Goal: Task Accomplishment & Management: Manage account settings

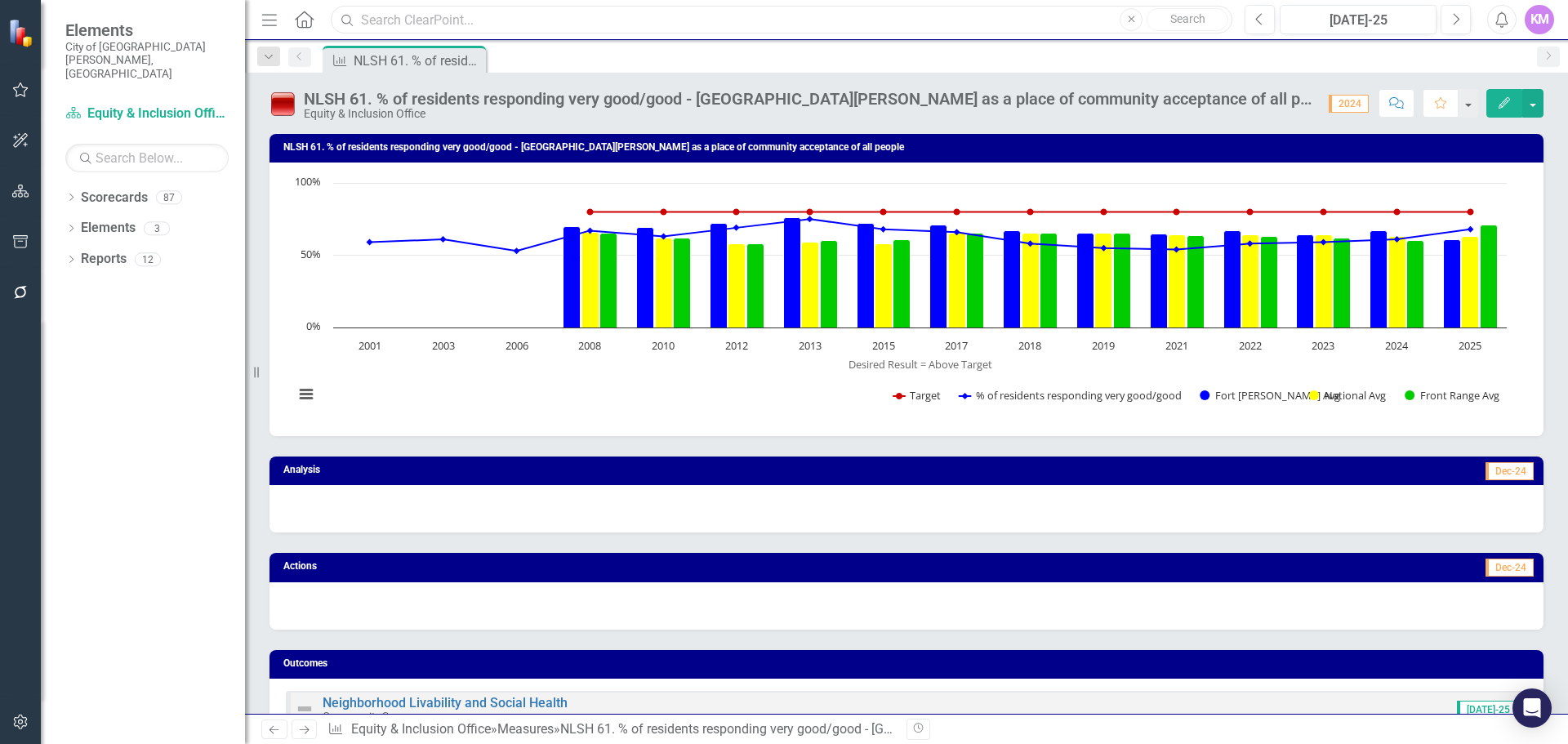
click at [1041, 23] on input "text" at bounding box center [781, 20] width 901 height 29
type input "t"
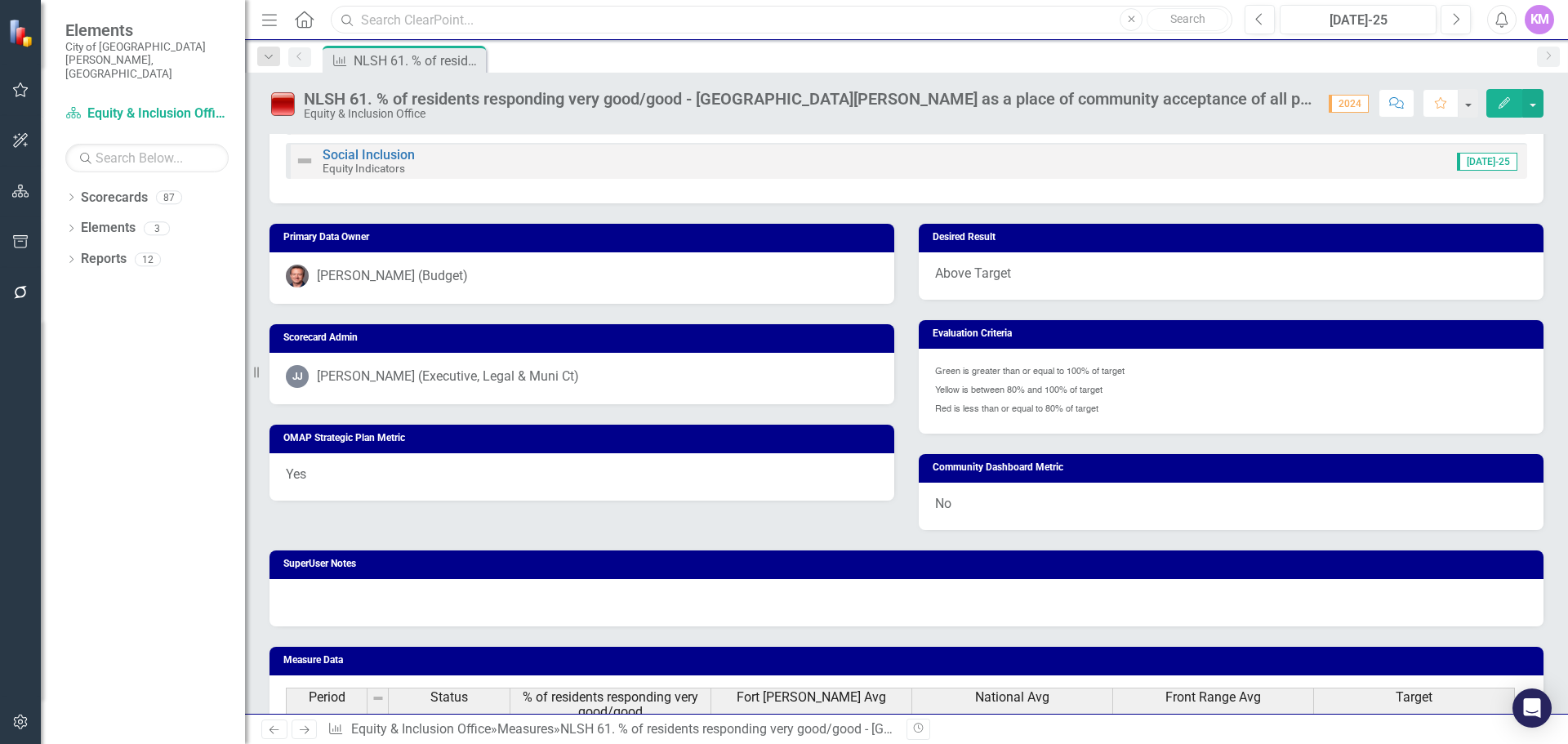
scroll to position [593, 0]
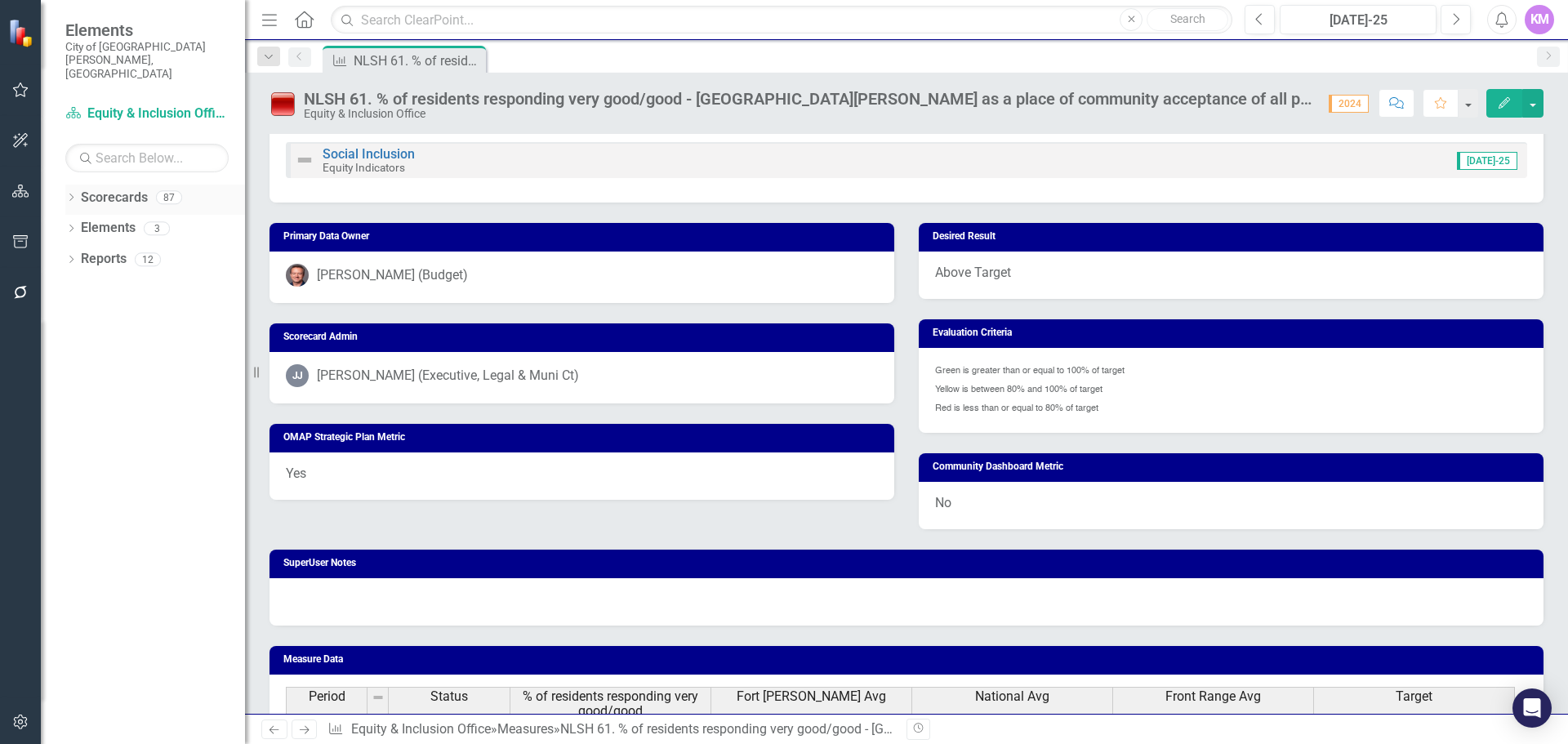
click at [148, 184] on div "Scorecards 87" at bounding box center [162, 200] width 164 height 31
click at [87, 188] on link "Scorecards" at bounding box center [114, 198] width 67 height 19
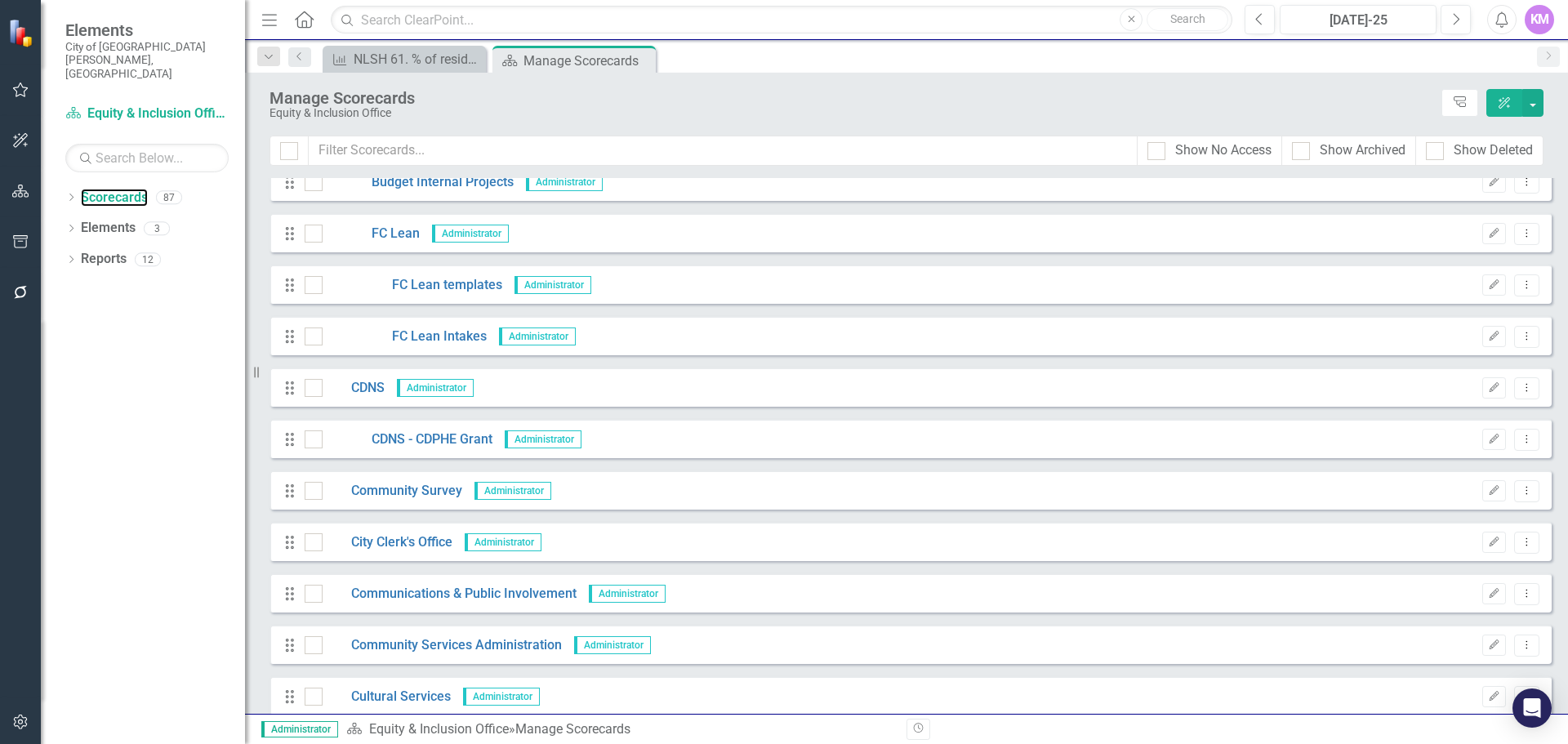
scroll to position [737, 0]
click at [430, 487] on link "Community Survey" at bounding box center [393, 490] width 140 height 19
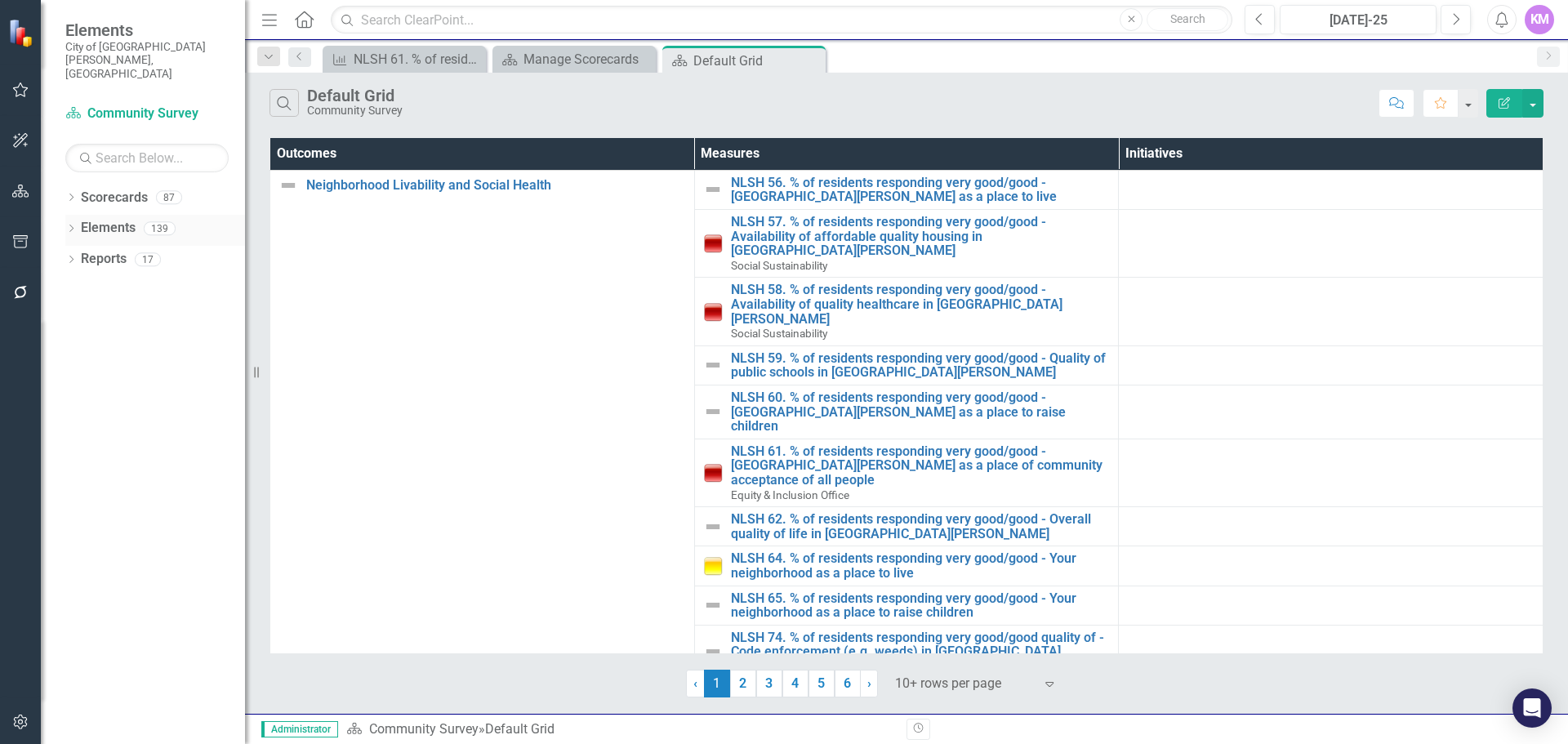
click at [134, 219] on link "Elements" at bounding box center [108, 228] width 54 height 19
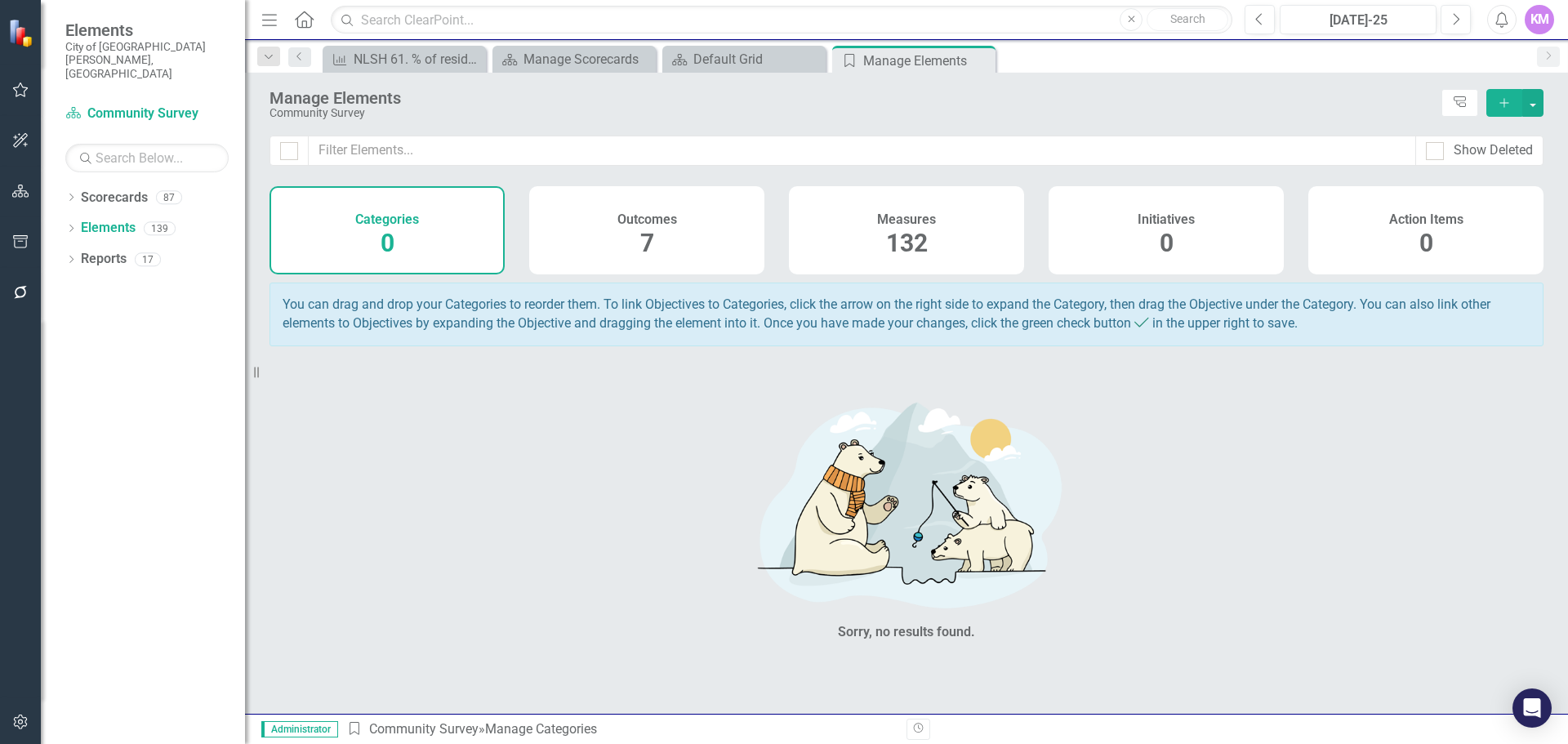
click at [811, 248] on div "Measures 132" at bounding box center [906, 230] width 235 height 88
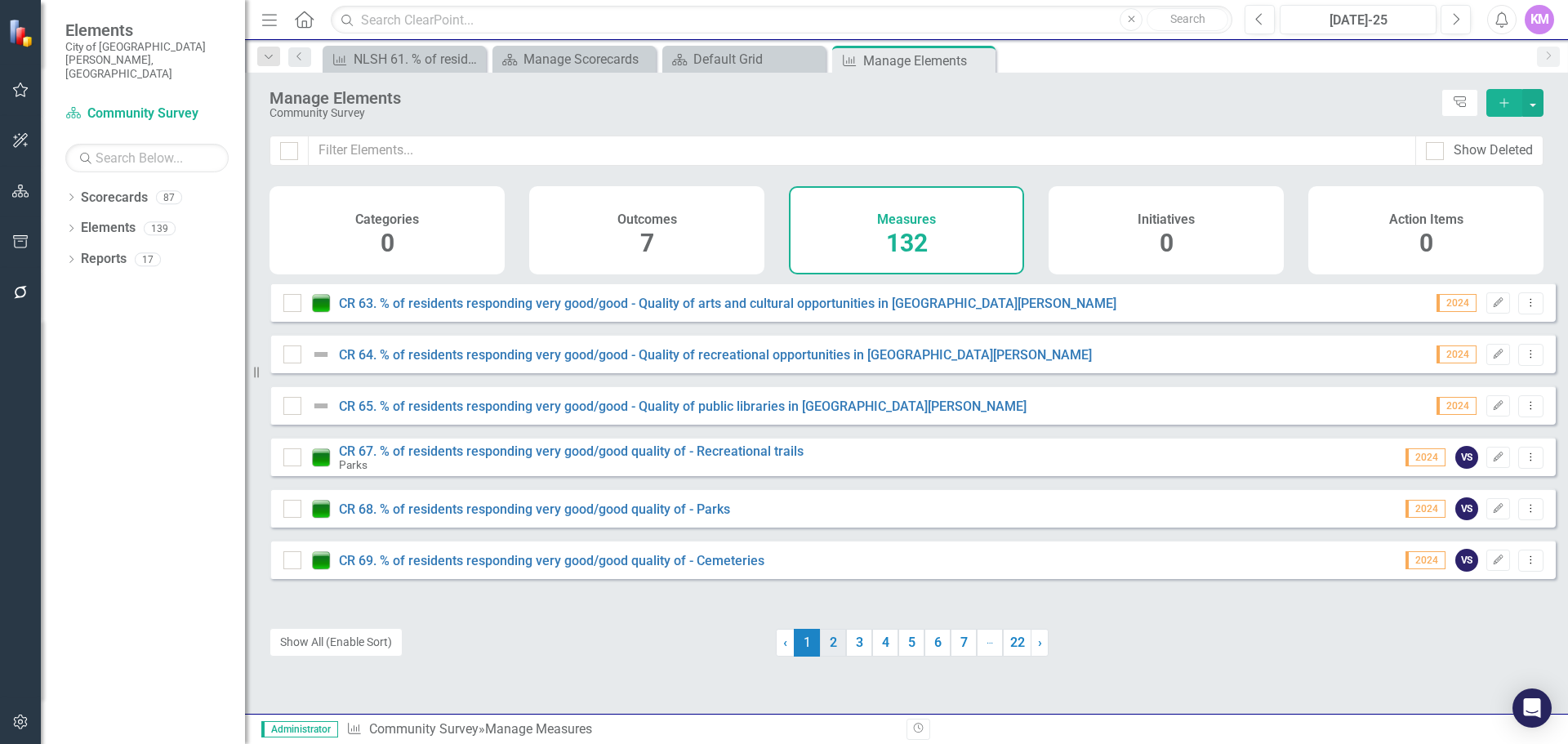
click at [826, 651] on link "2" at bounding box center [833, 643] width 26 height 28
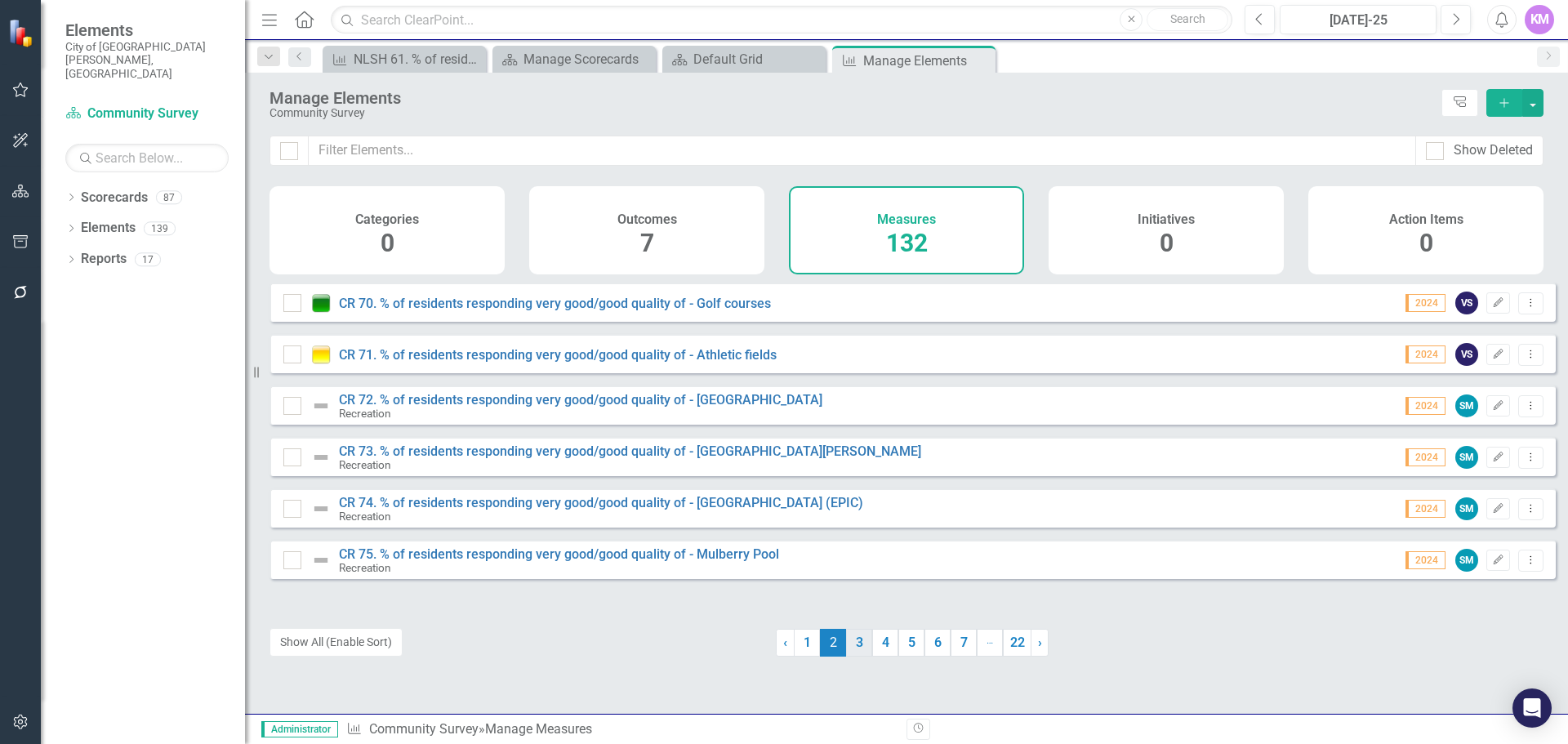
click at [852, 647] on link "3" at bounding box center [859, 643] width 26 height 28
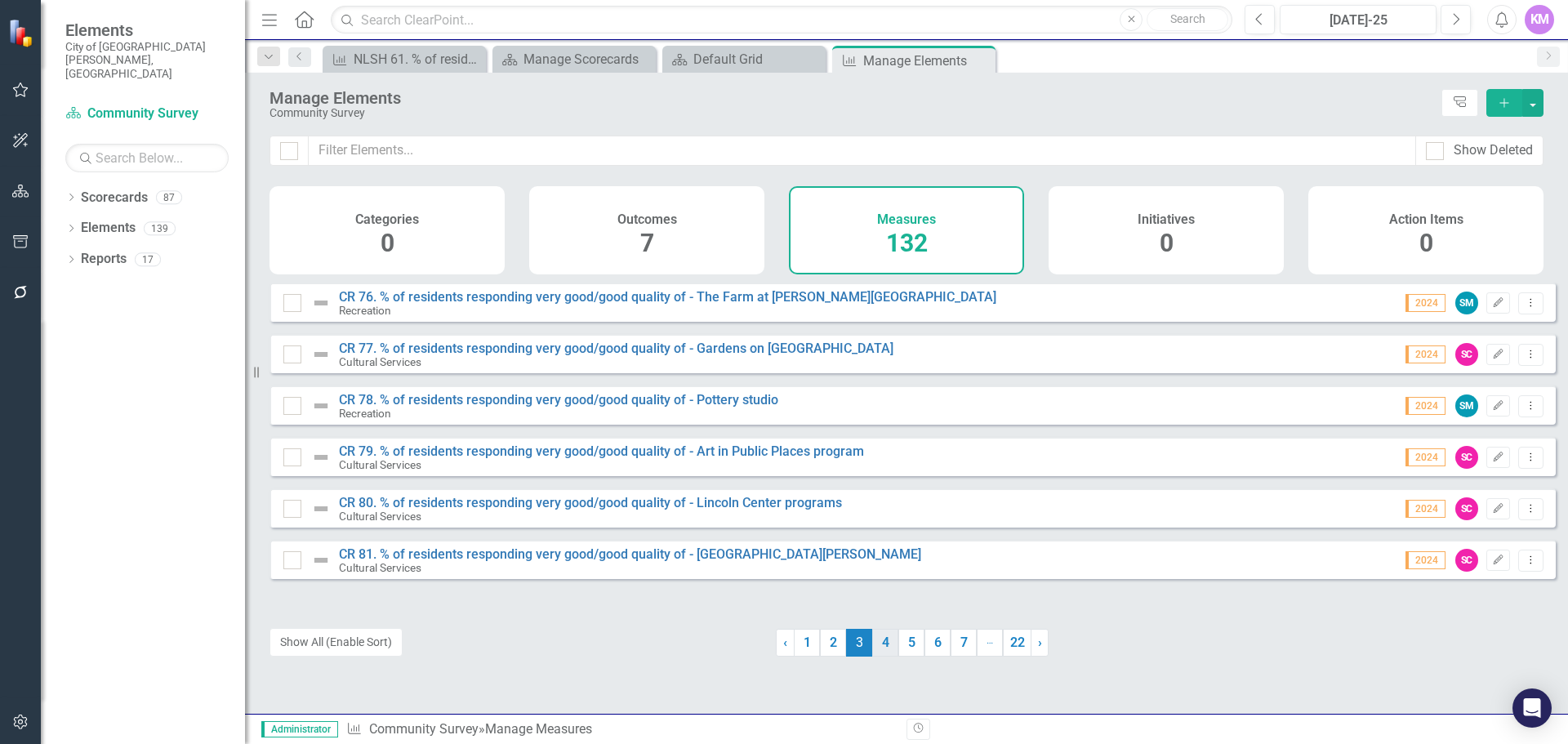
click at [877, 648] on link "4" at bounding box center [886, 643] width 26 height 28
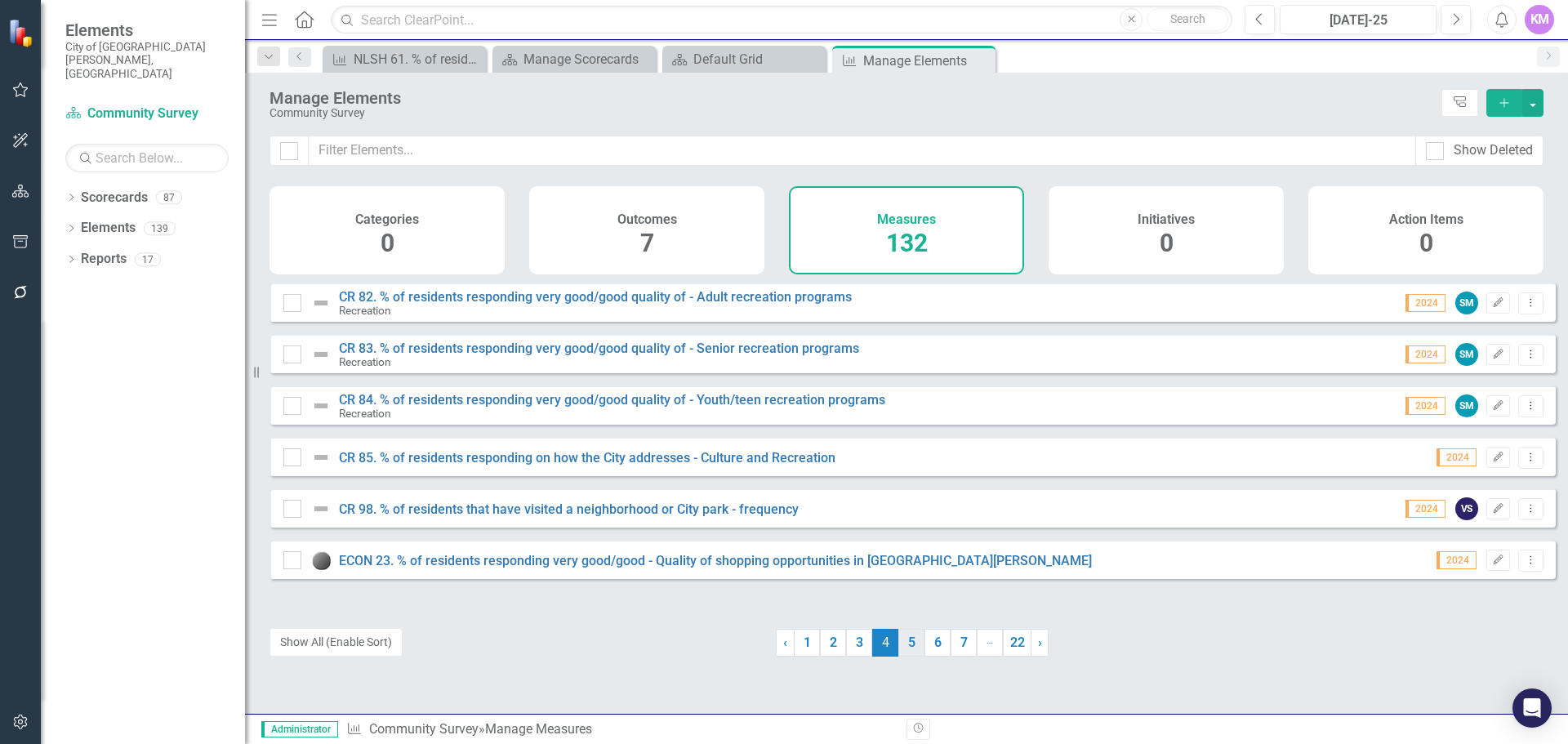
click at [908, 648] on link "5" at bounding box center [911, 643] width 26 height 28
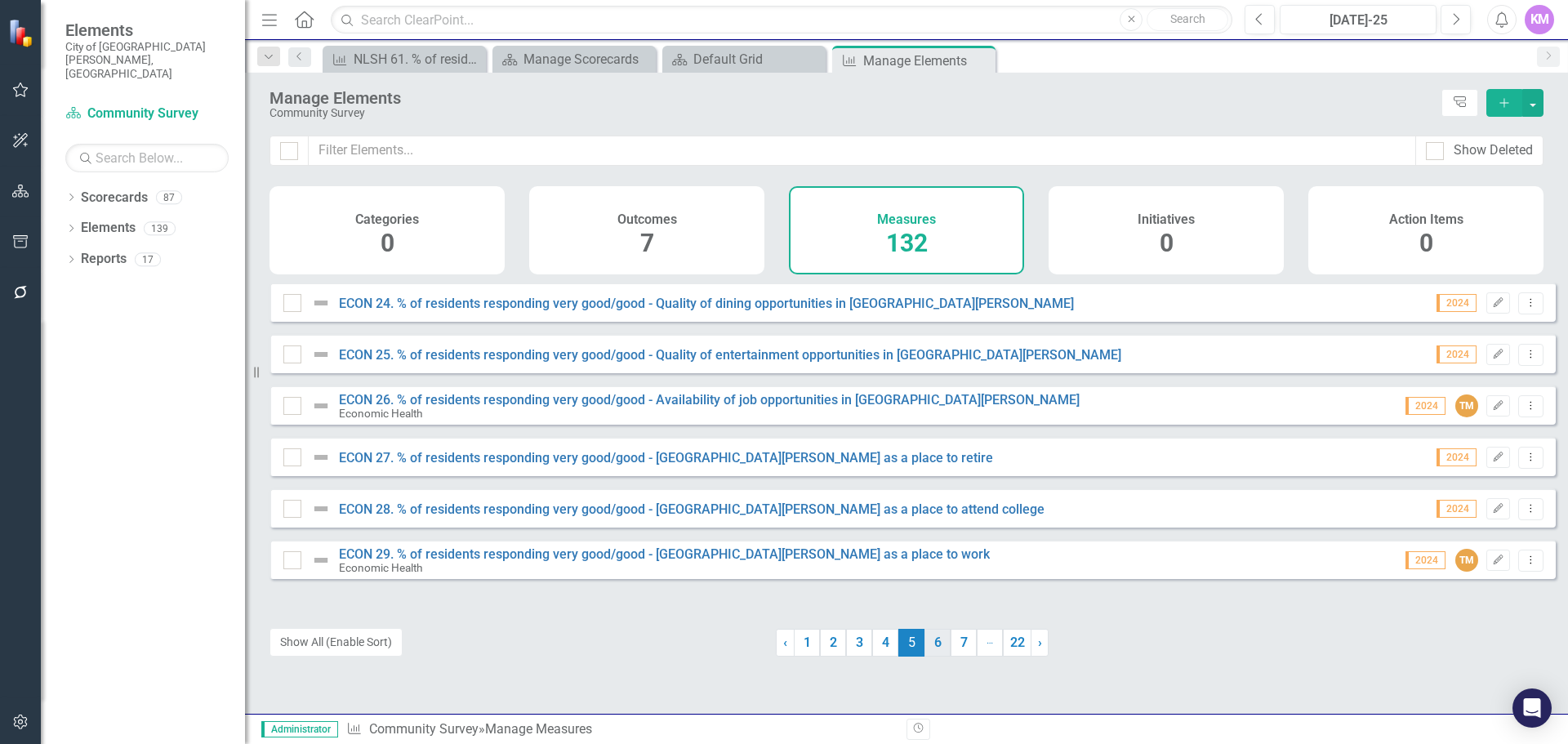
click at [928, 644] on link "6" at bounding box center [938, 643] width 26 height 28
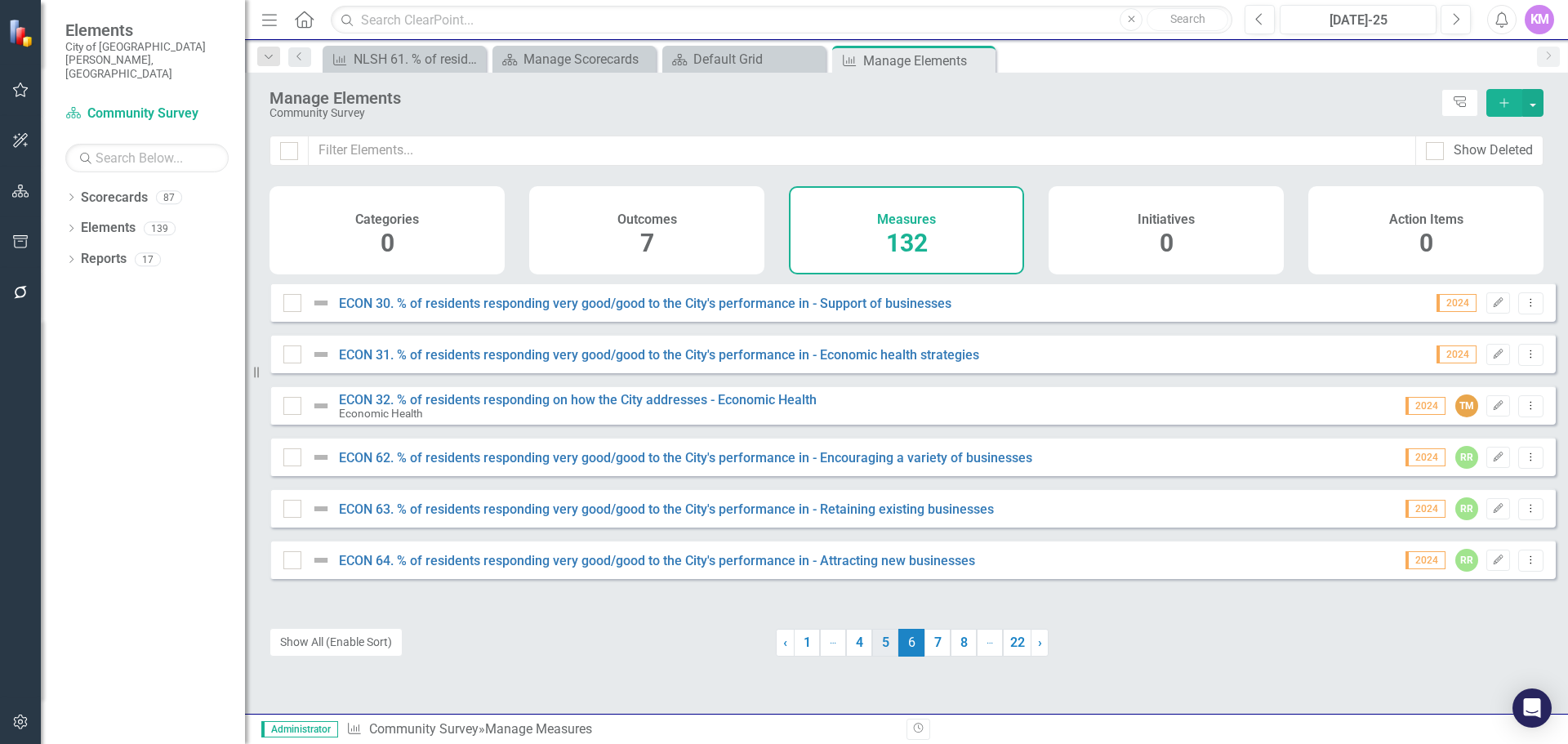
click at [881, 645] on link "5" at bounding box center [886, 643] width 26 height 28
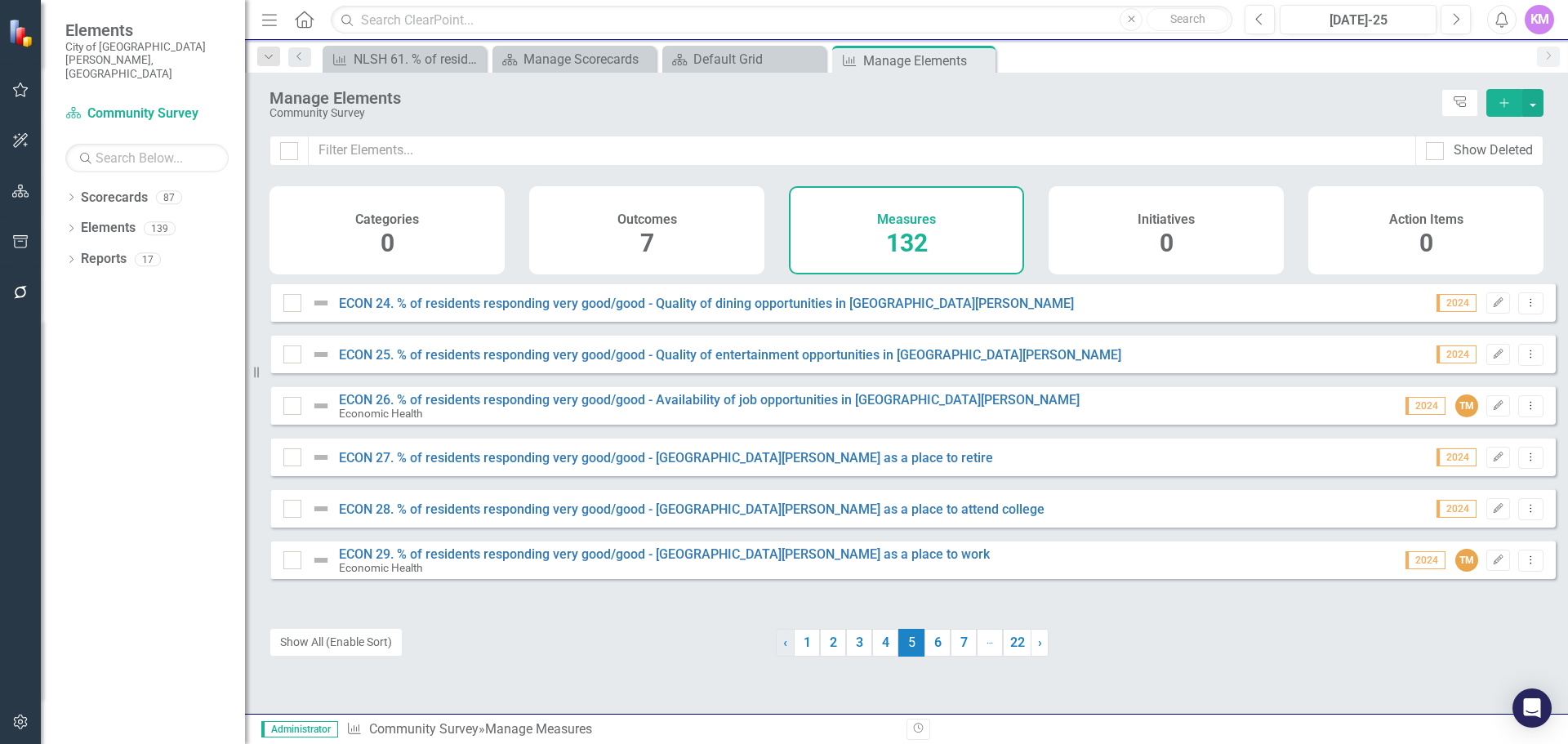
click at [783, 644] on span "‹" at bounding box center [784, 642] width 4 height 16
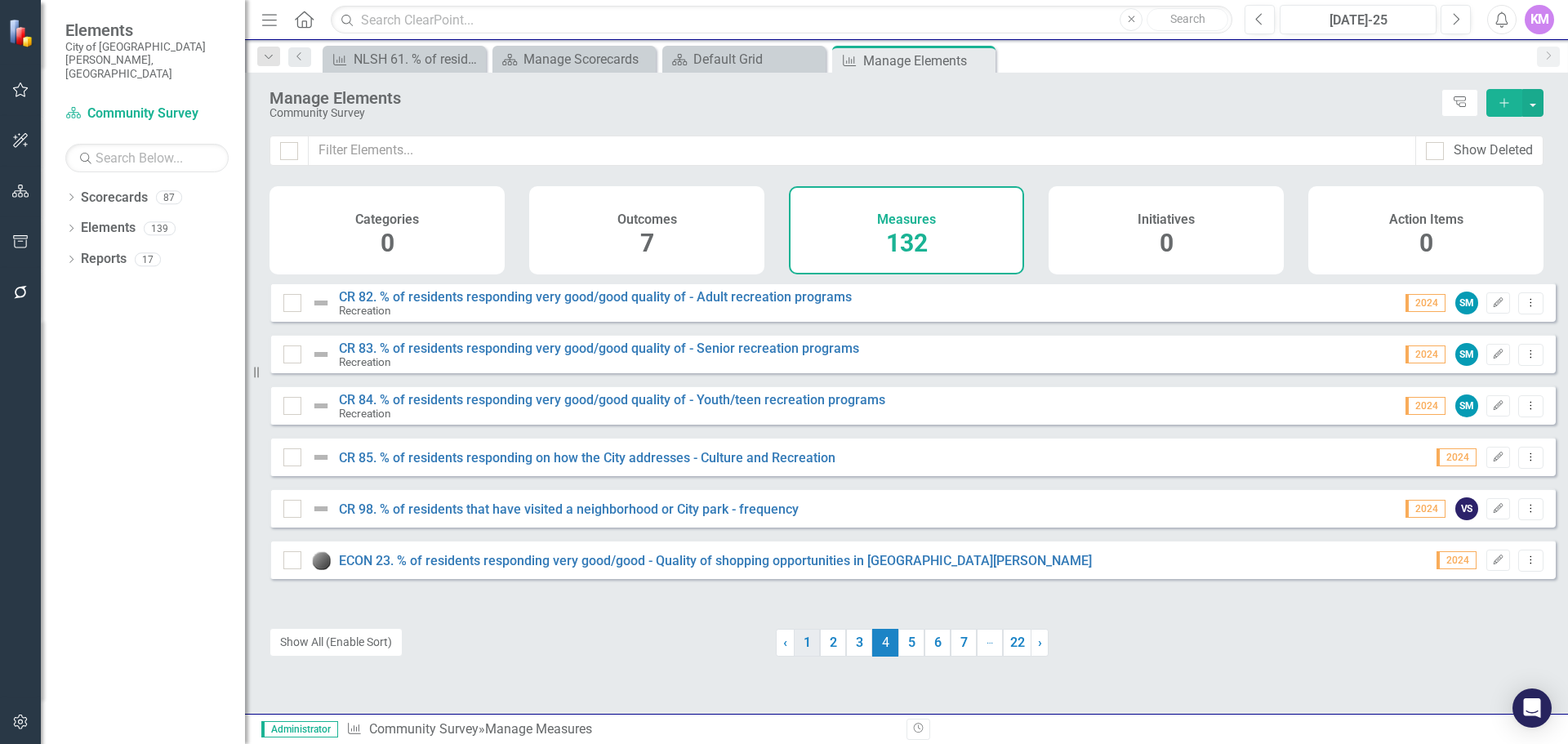
click at [801, 644] on link "1" at bounding box center [807, 643] width 26 height 28
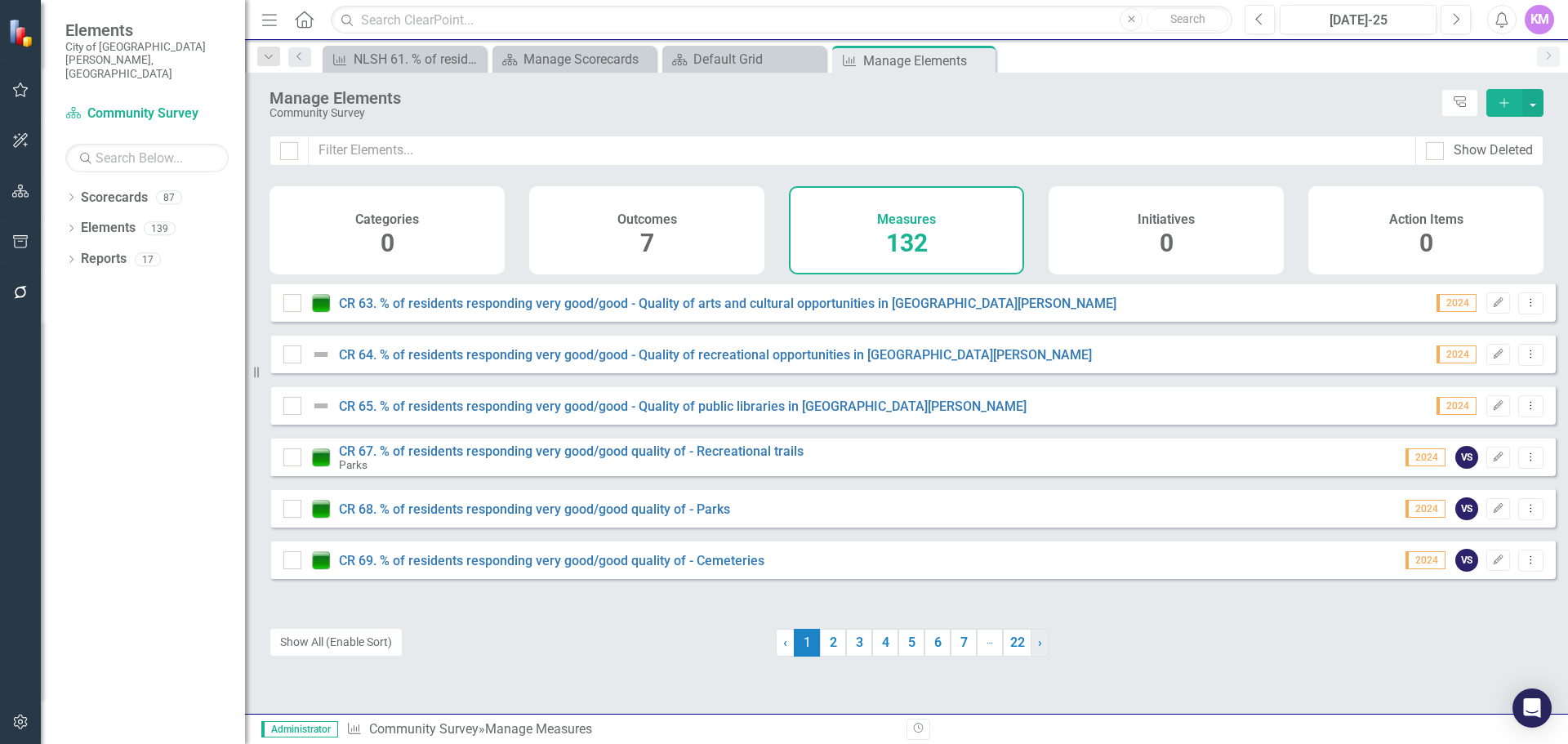
click at [1038, 647] on span "›" at bounding box center [1040, 642] width 4 height 16
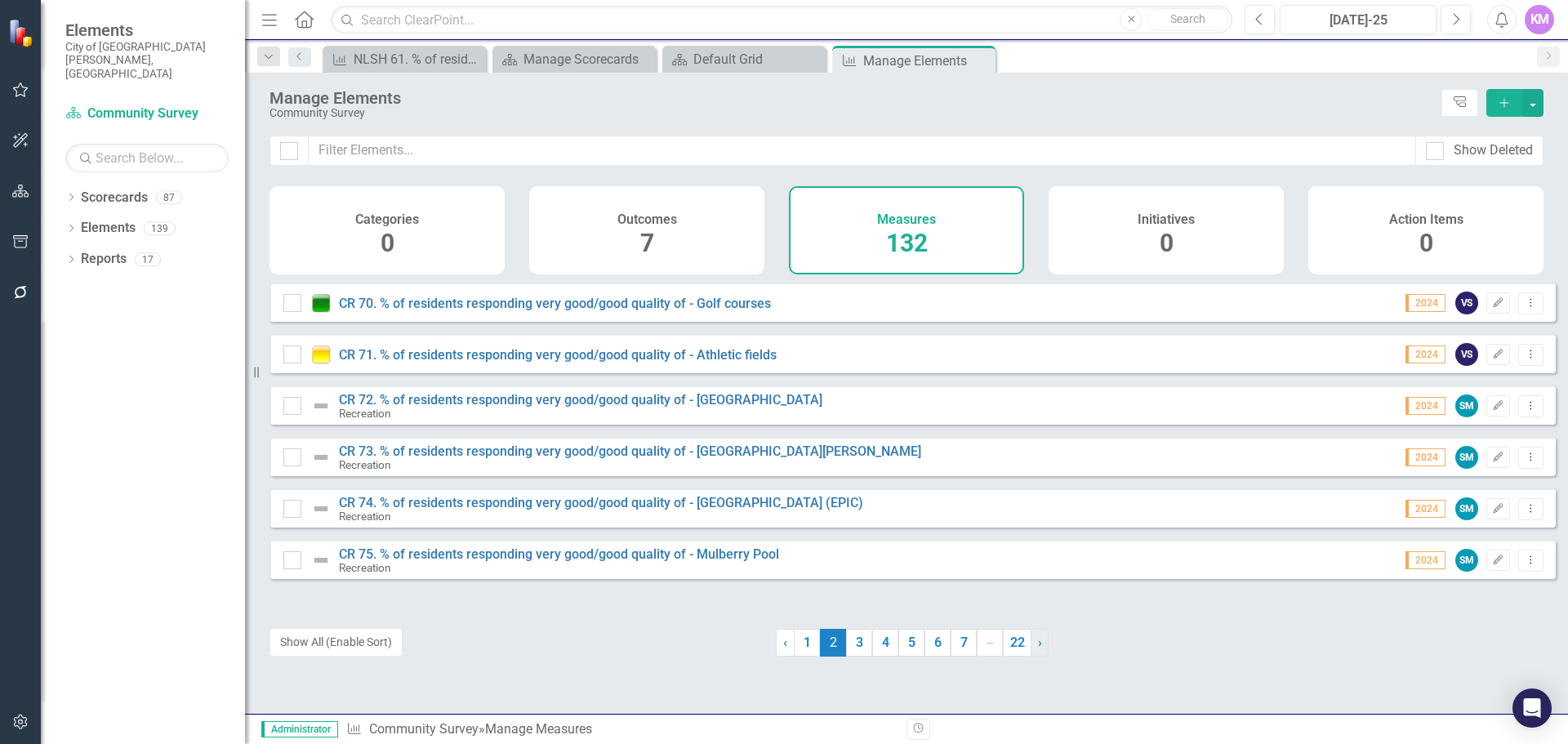
click at [1038, 647] on span "›" at bounding box center [1040, 642] width 4 height 16
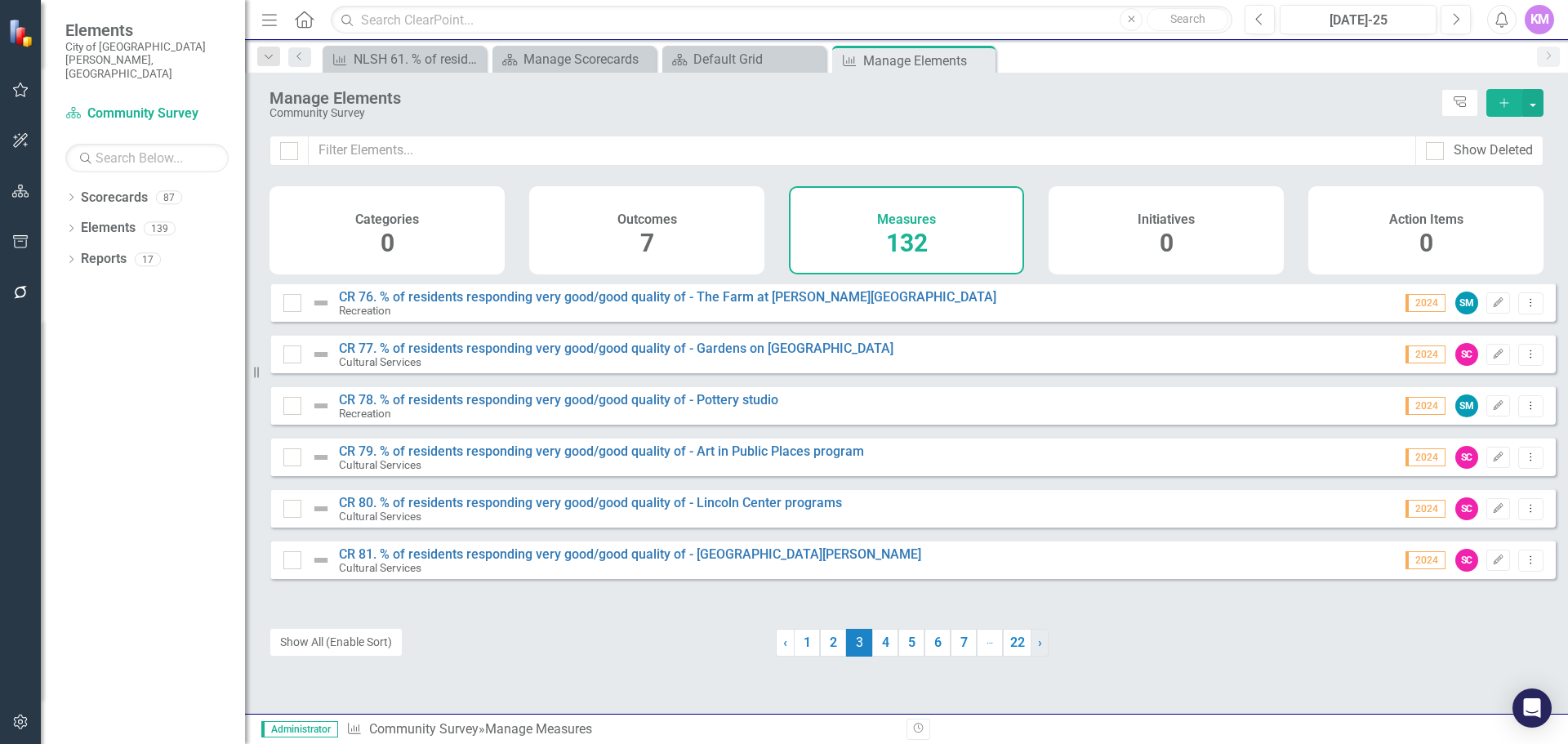
click at [1038, 647] on span "›" at bounding box center [1040, 642] width 4 height 16
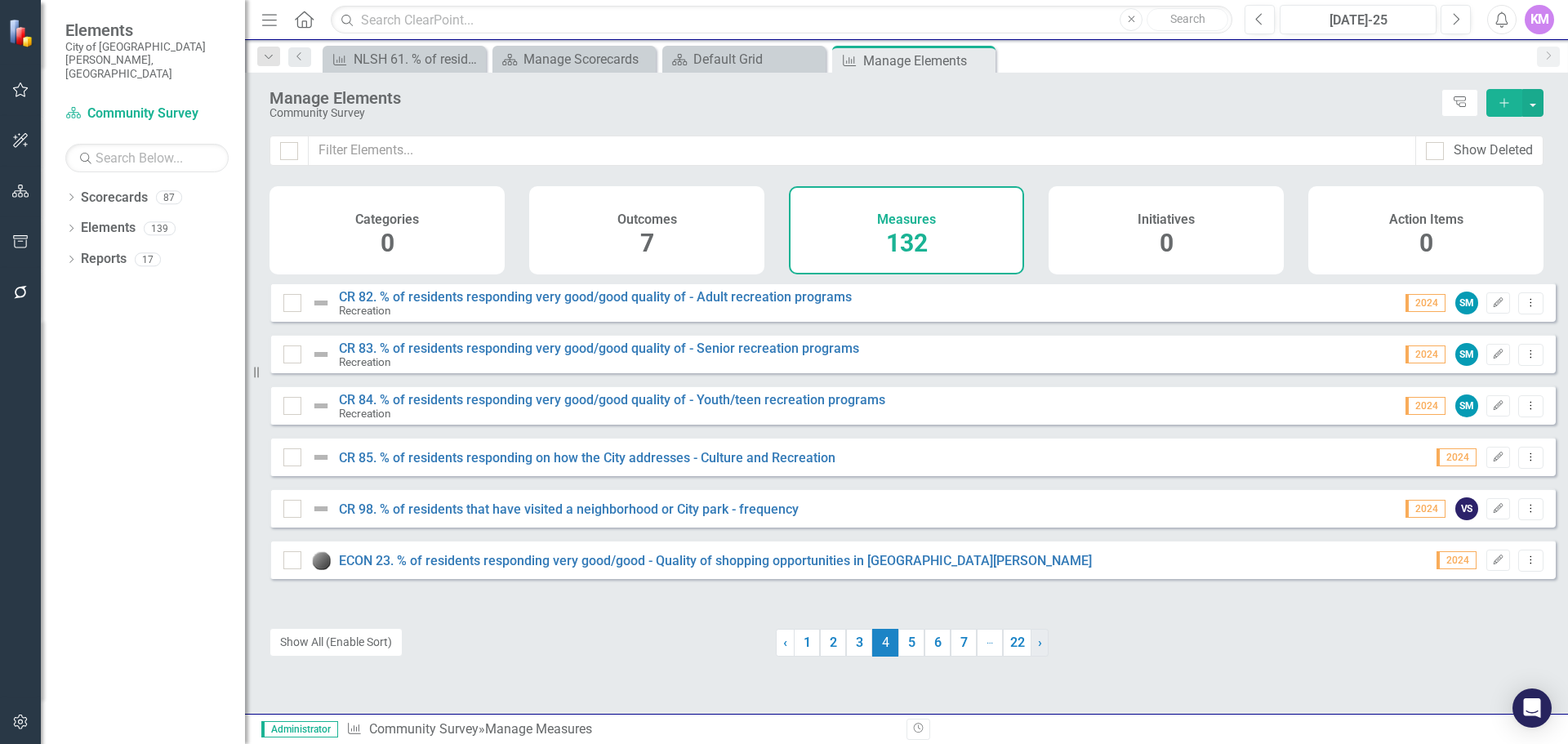
click at [1038, 647] on span "›" at bounding box center [1040, 642] width 4 height 16
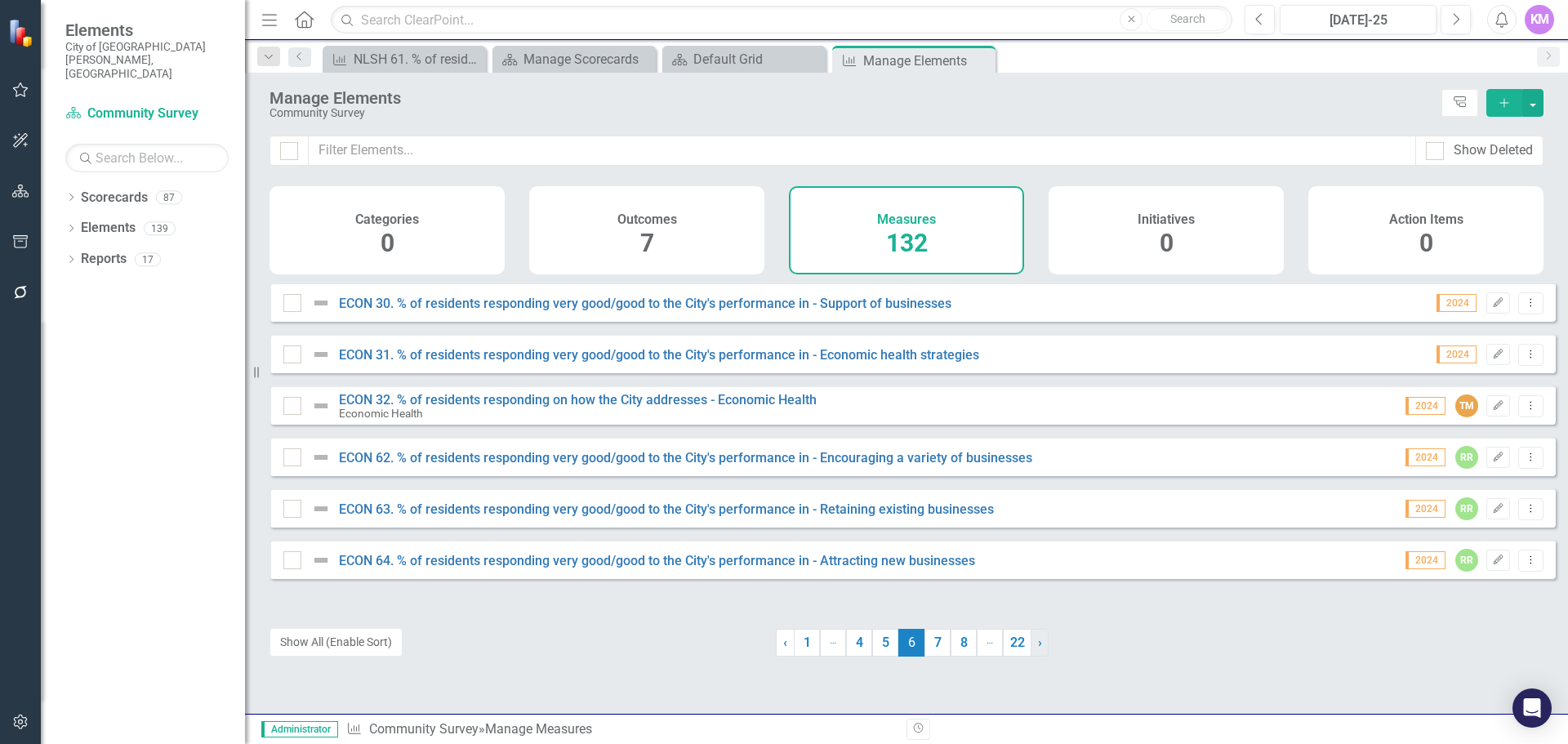
click at [1038, 647] on span "›" at bounding box center [1040, 642] width 4 height 16
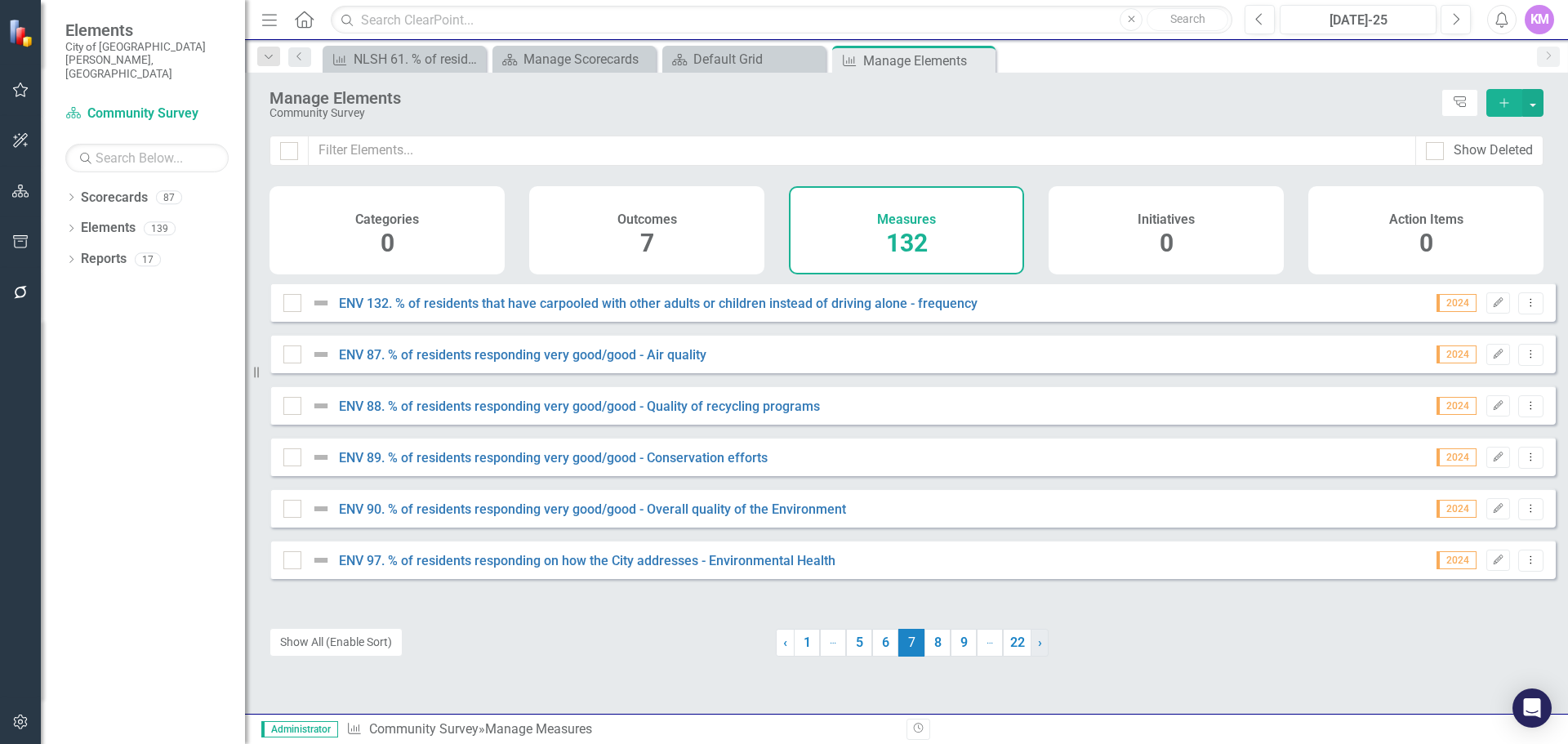
click at [1038, 647] on span "›" at bounding box center [1040, 642] width 4 height 16
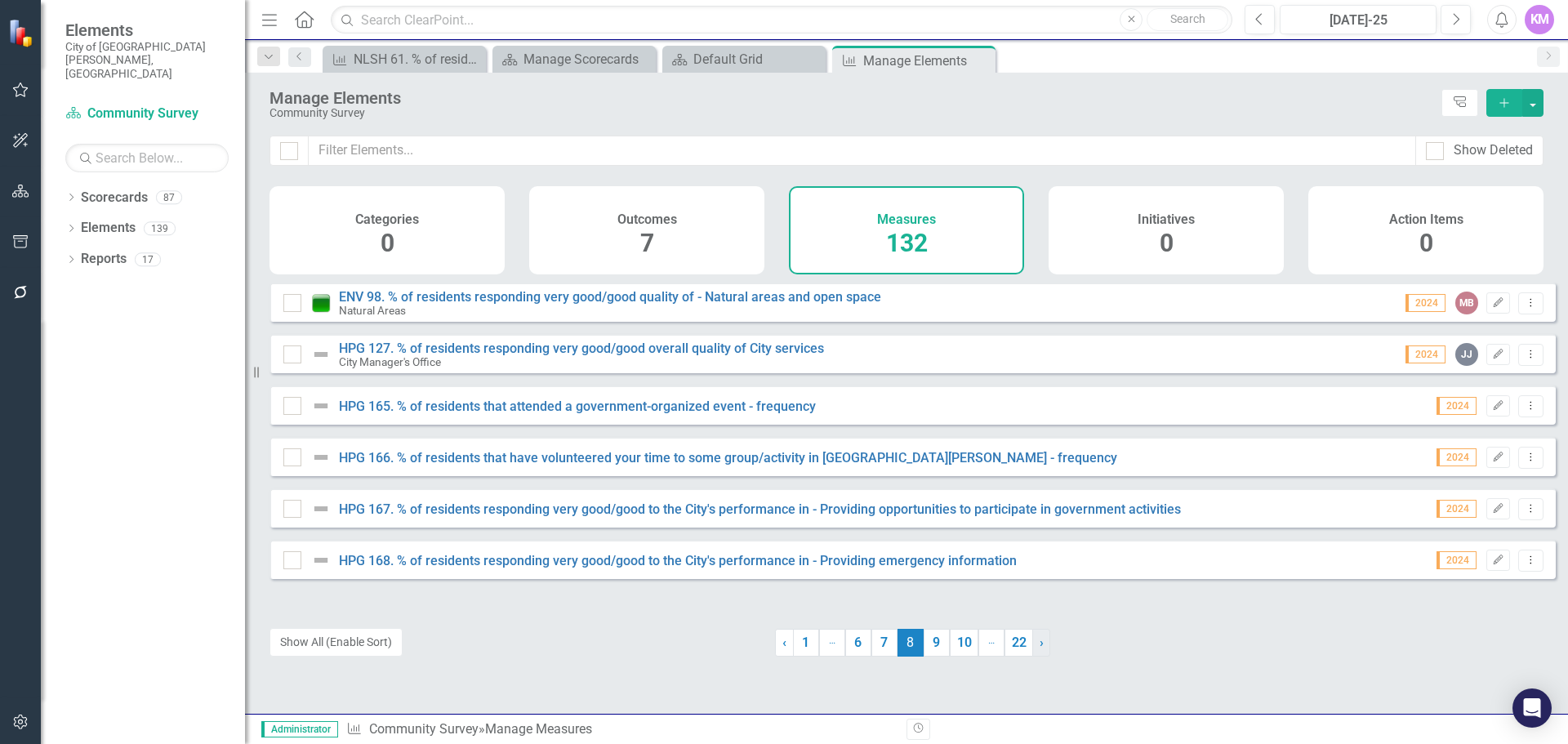
click at [1040, 647] on span "›" at bounding box center [1041, 642] width 4 height 16
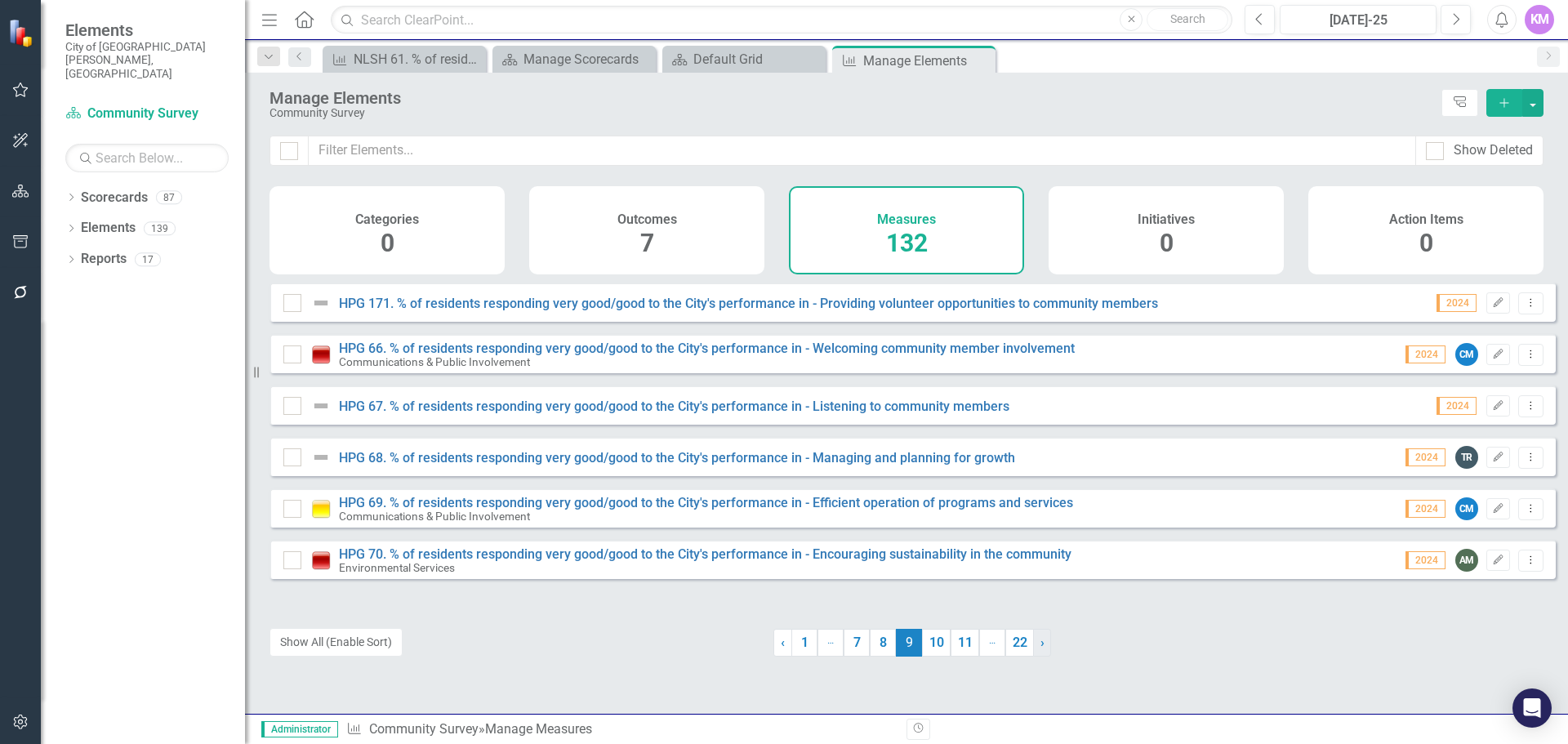
click at [1033, 647] on link "› Next" at bounding box center [1042, 643] width 18 height 28
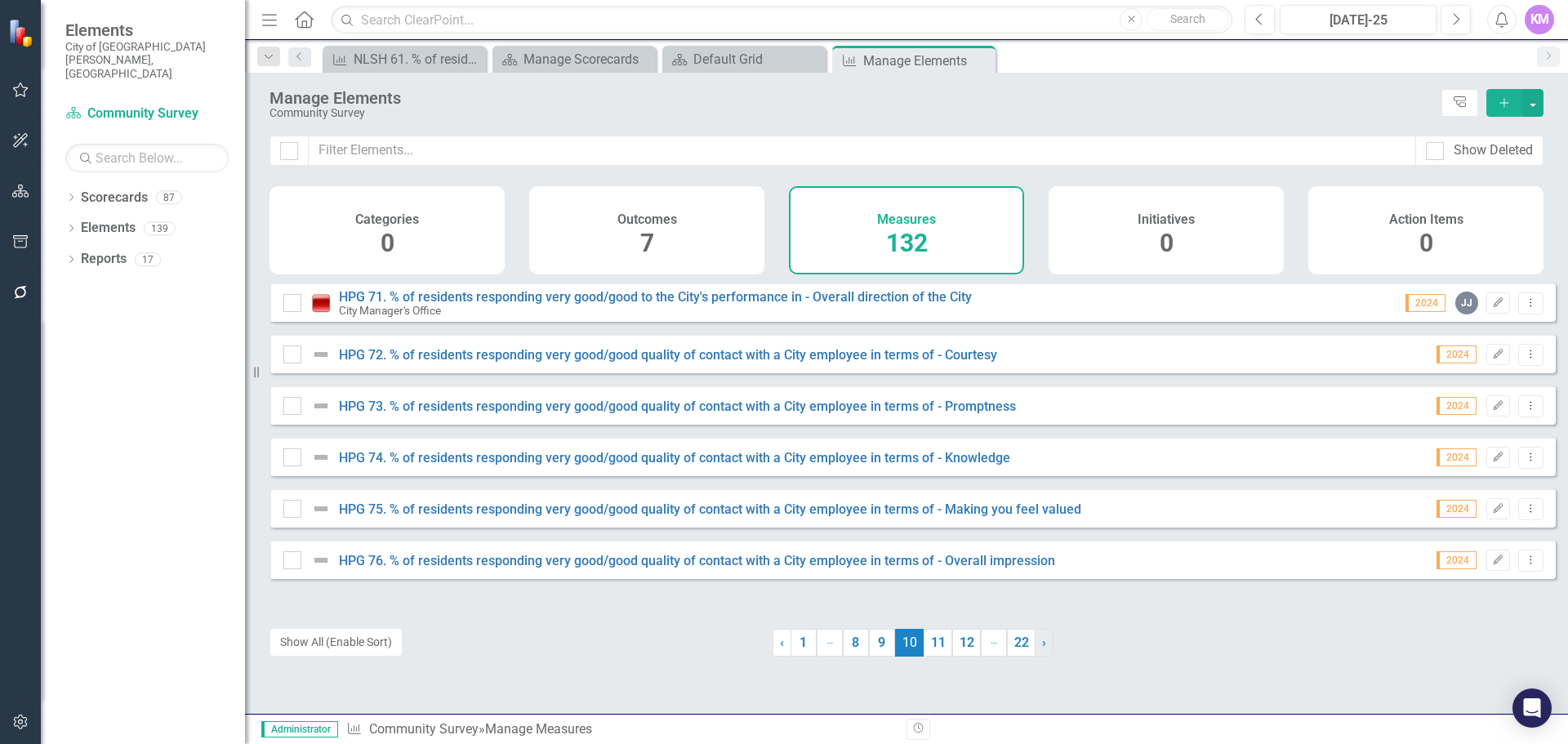
click at [1035, 647] on link "› Next" at bounding box center [1044, 643] width 18 height 28
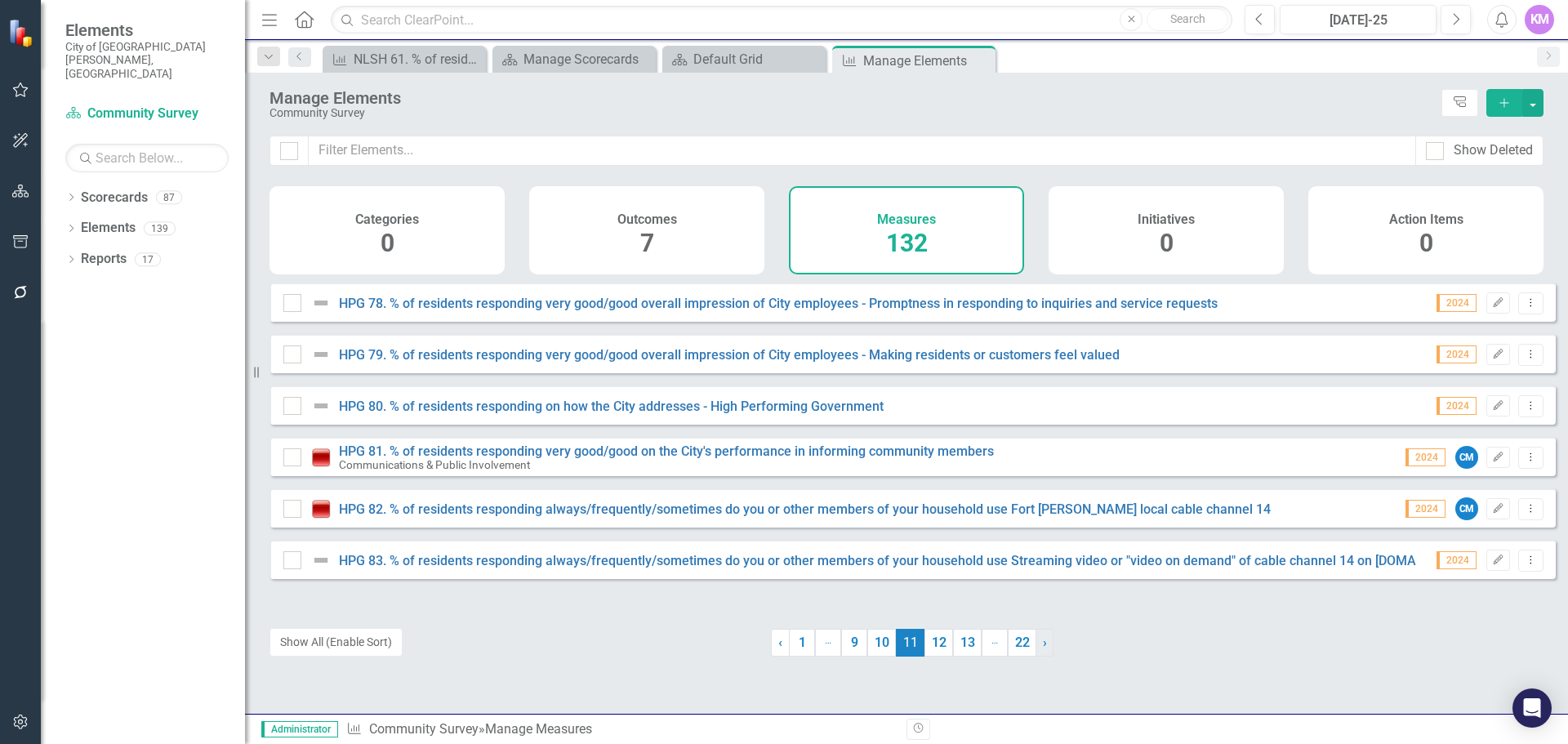
click at [1035, 647] on link "› Next" at bounding box center [1045, 643] width 18 height 28
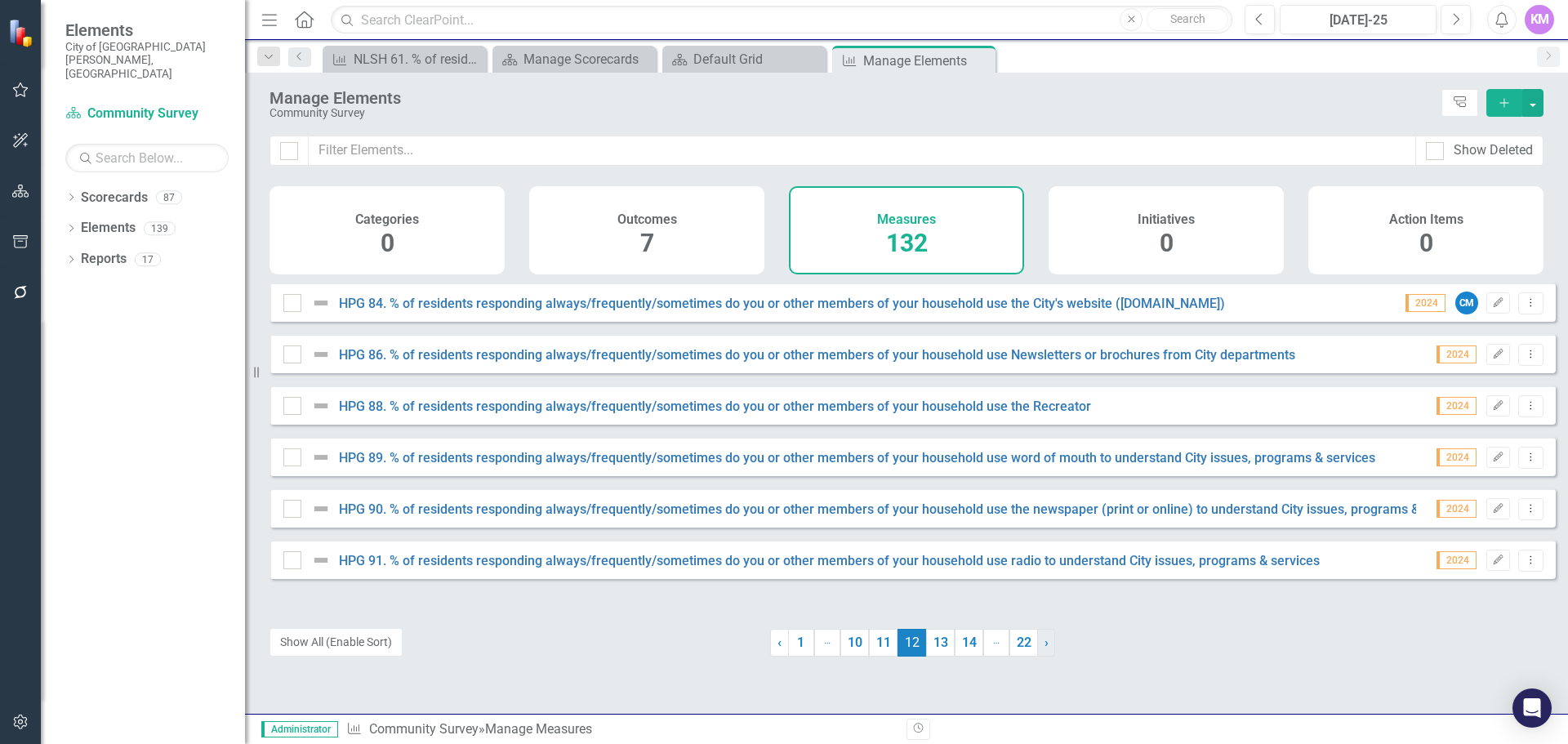
click at [1037, 647] on link "› Next" at bounding box center [1046, 643] width 18 height 28
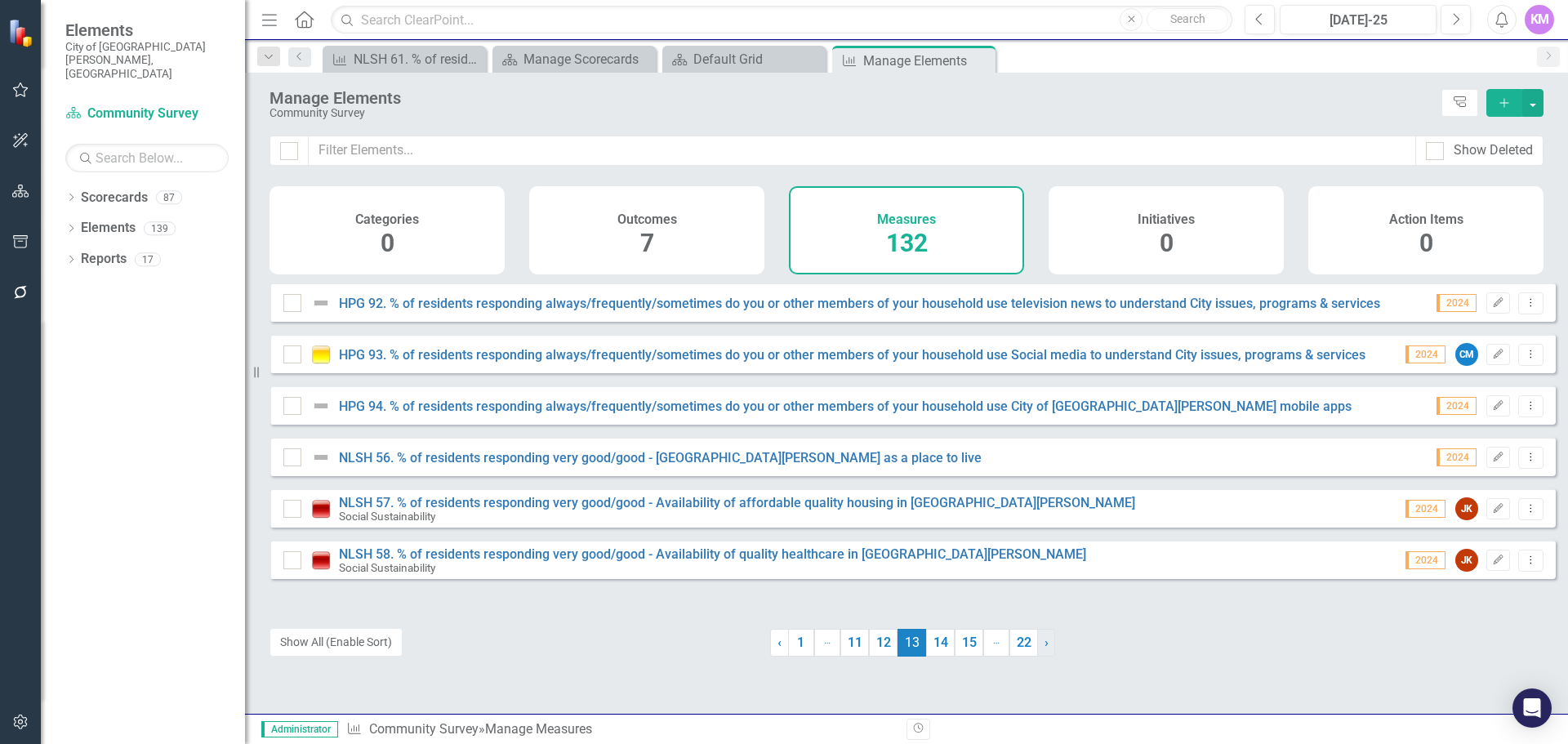
click at [1045, 646] on span "›" at bounding box center [1046, 642] width 4 height 16
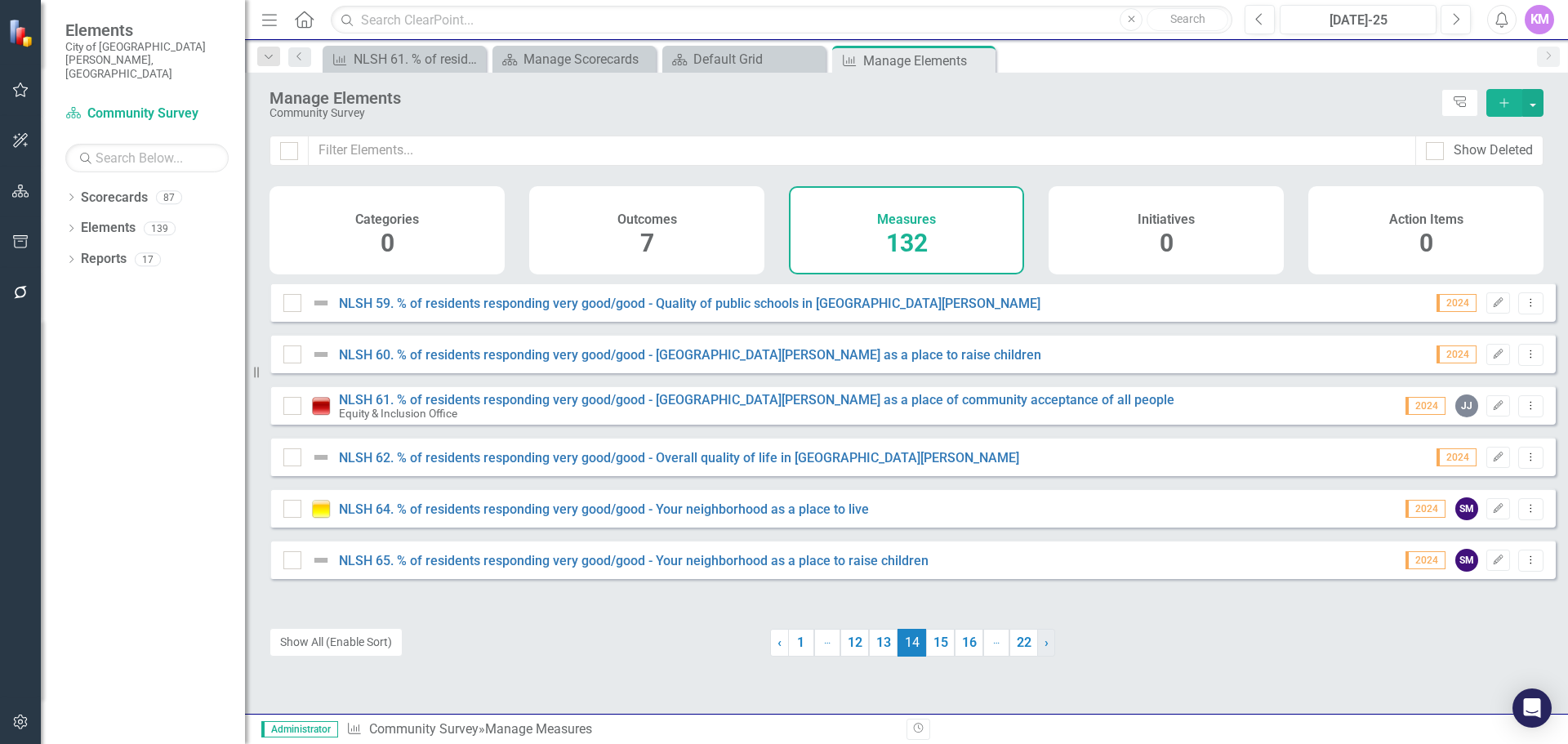
click at [1045, 646] on span "›" at bounding box center [1046, 642] width 4 height 16
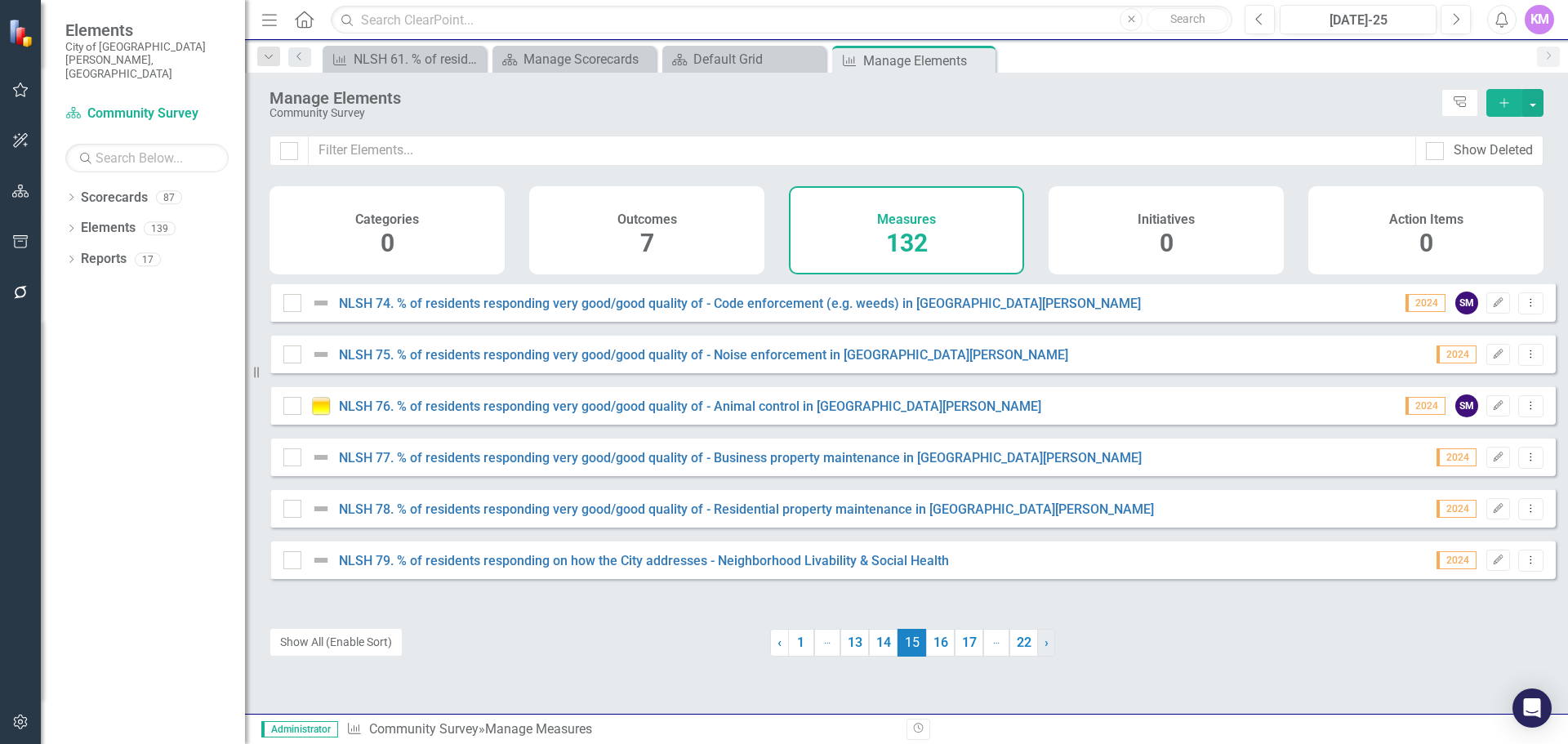
click at [1045, 646] on span "›" at bounding box center [1046, 642] width 4 height 16
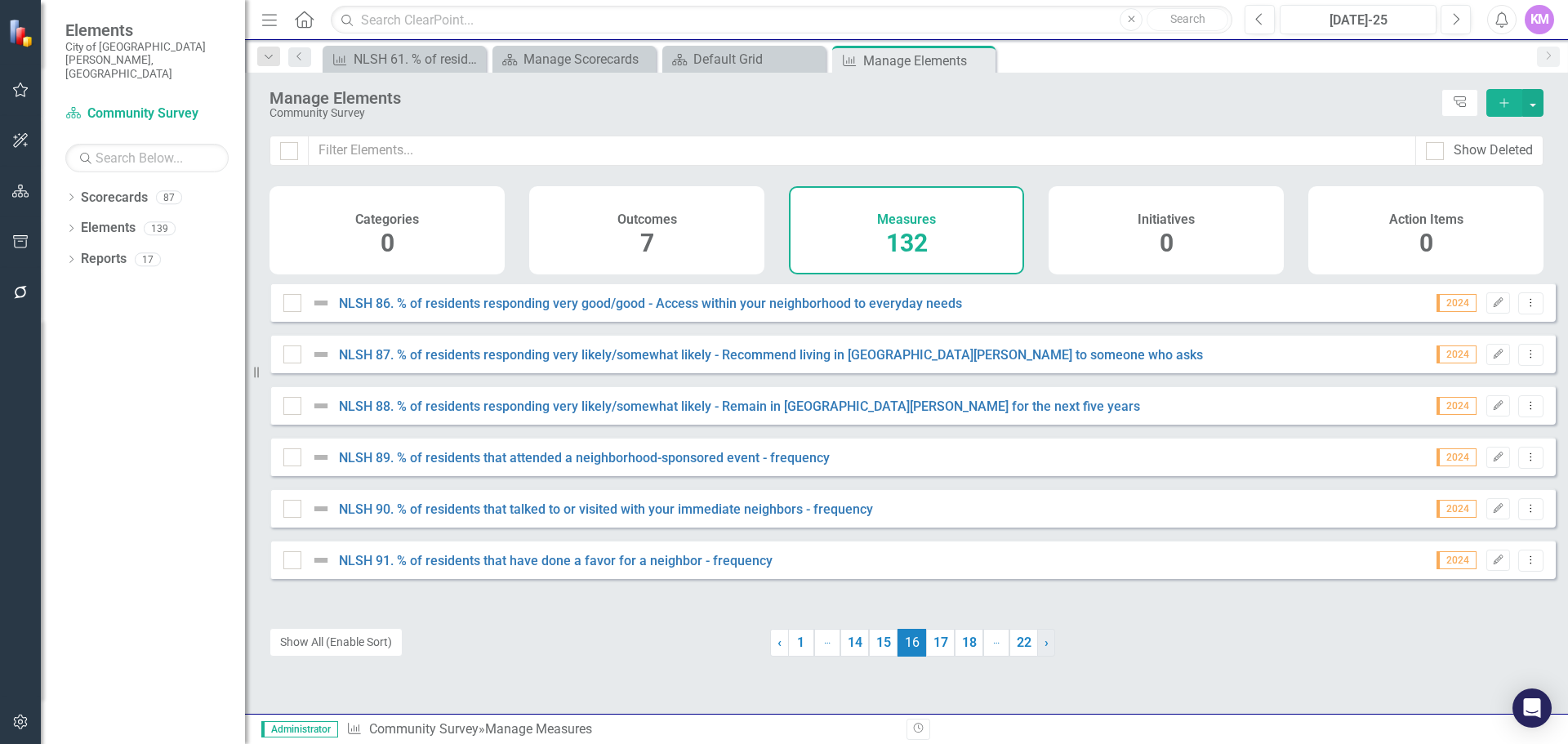
click at [1045, 646] on span "›" at bounding box center [1046, 642] width 4 height 16
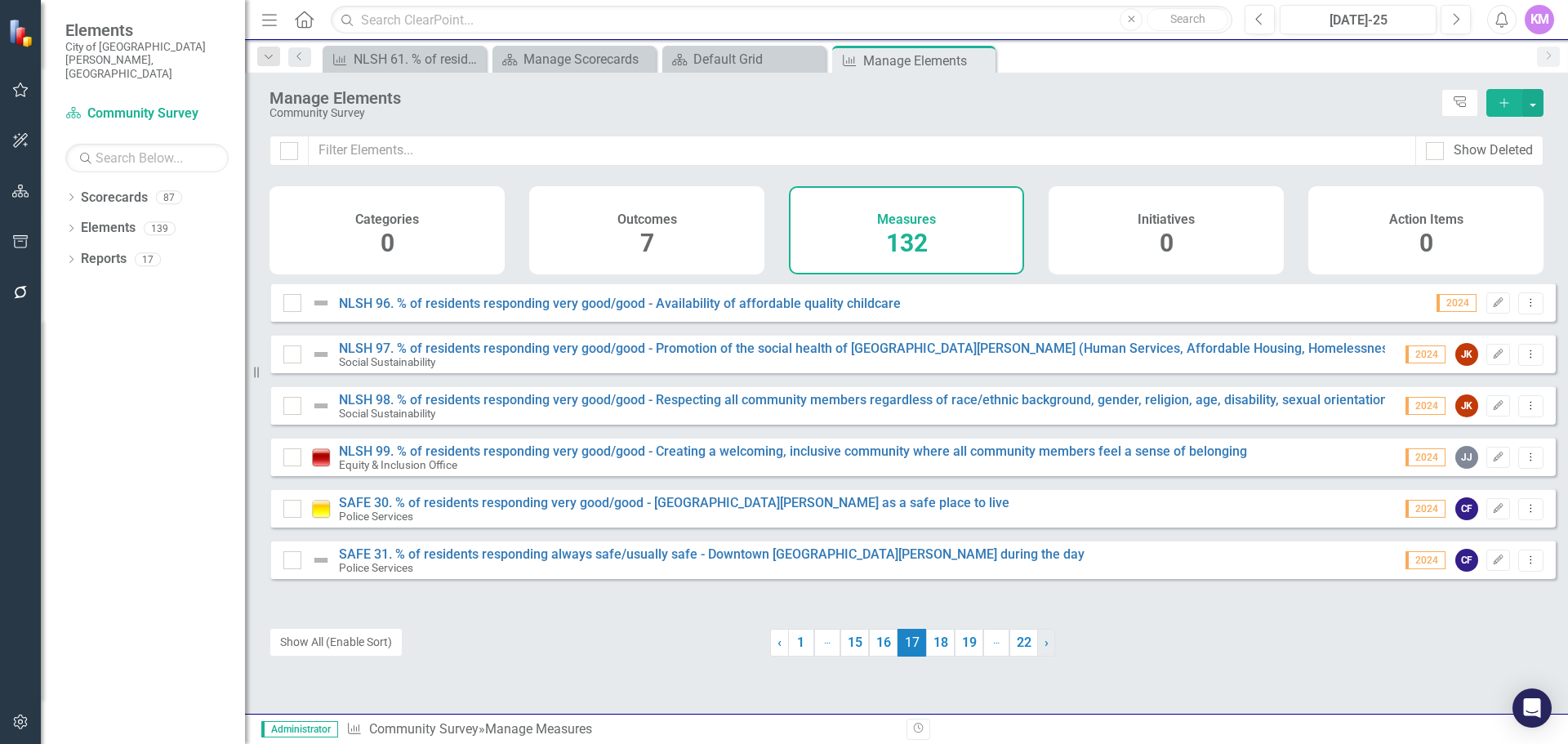
click at [1045, 646] on span "›" at bounding box center [1046, 642] width 4 height 16
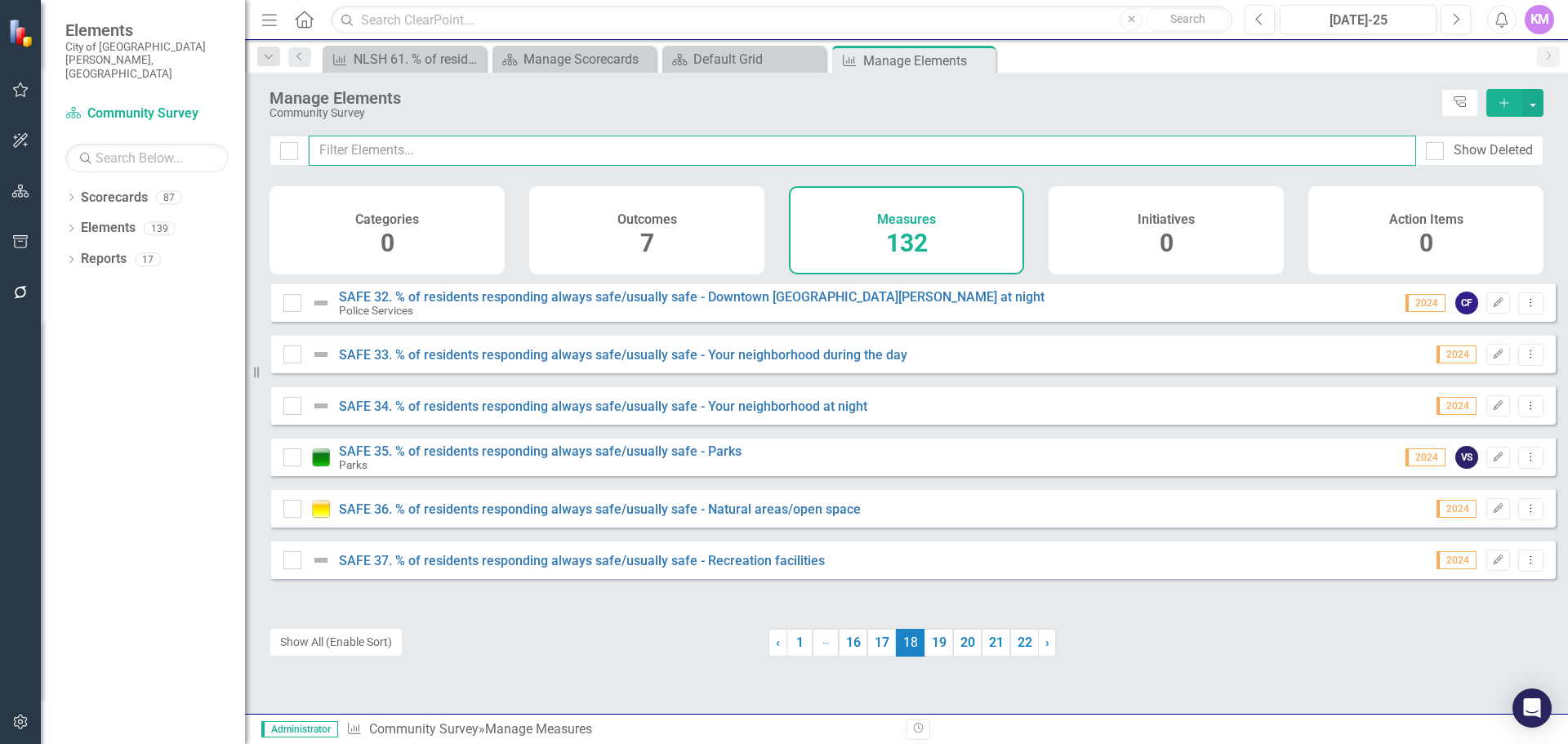
click at [919, 141] on input "text" at bounding box center [862, 151] width 1107 height 30
paste input "hpg 166"
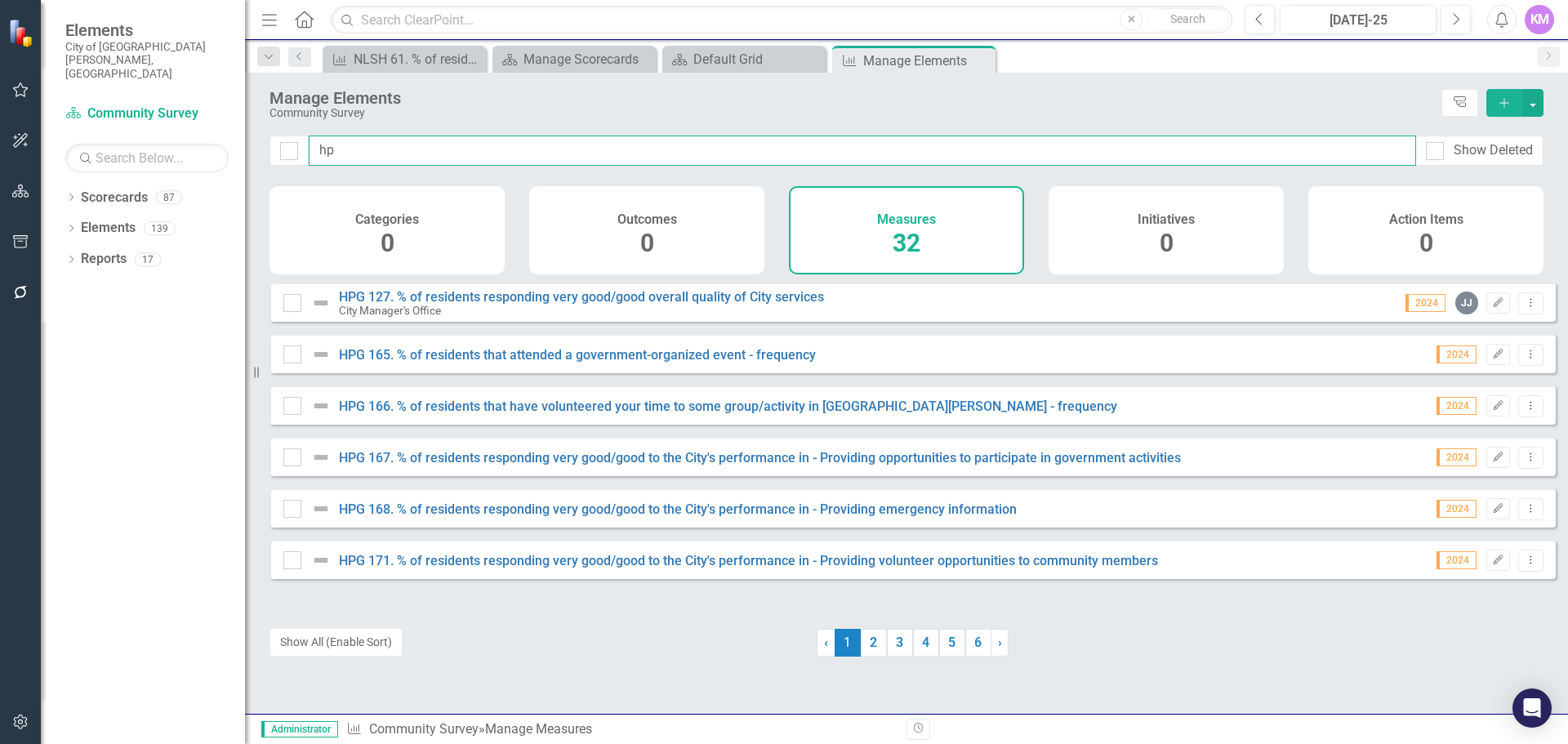
type input "h"
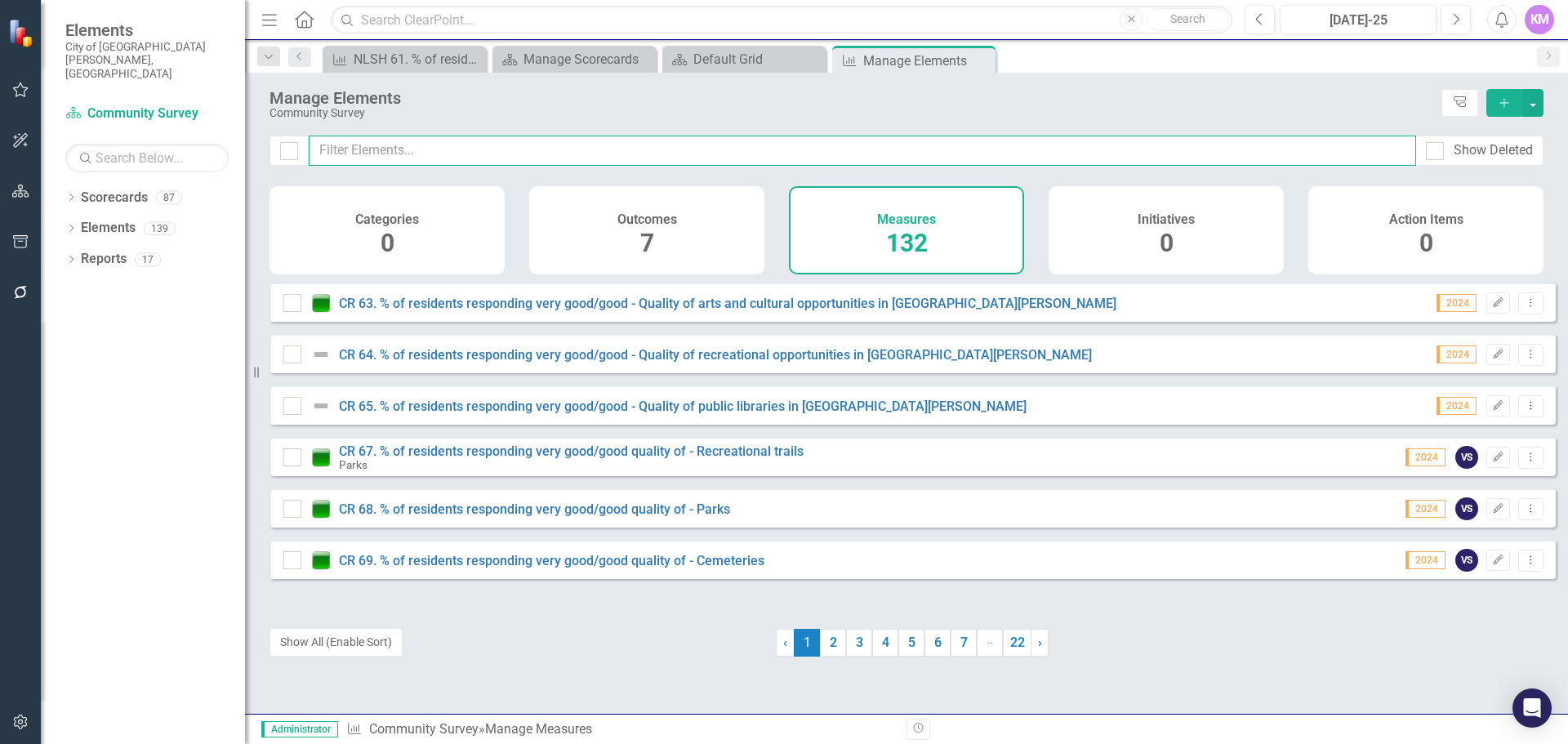
paste input "Ensuring all community members can access and participate in City programs and …"
click at [581, 150] on input "text" at bounding box center [862, 151] width 1107 height 30
type input "Ensuring all community members can access and participate in City programs and …"
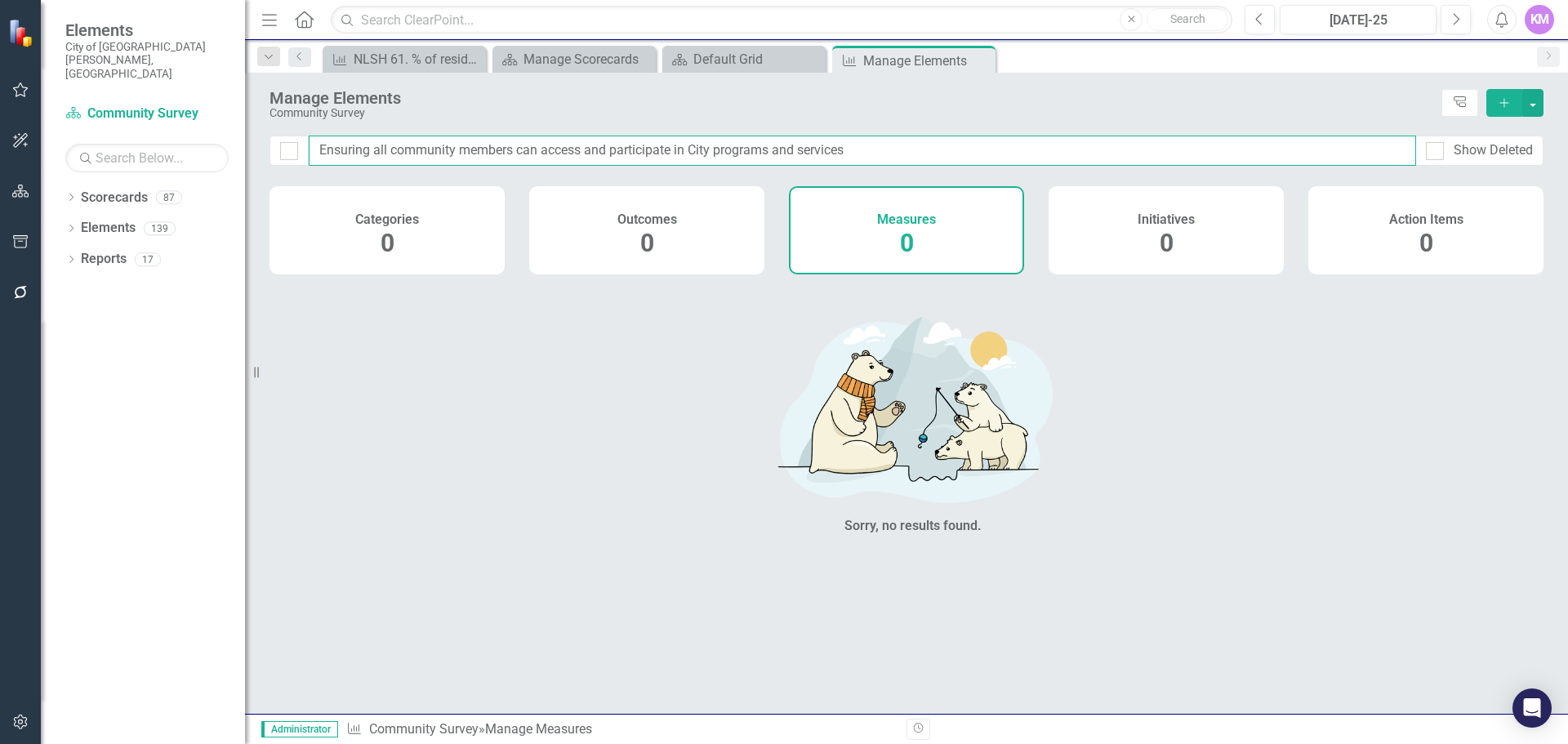
click at [927, 151] on input "Ensuring all community members can access and participate in City programs and …" at bounding box center [862, 151] width 1107 height 30
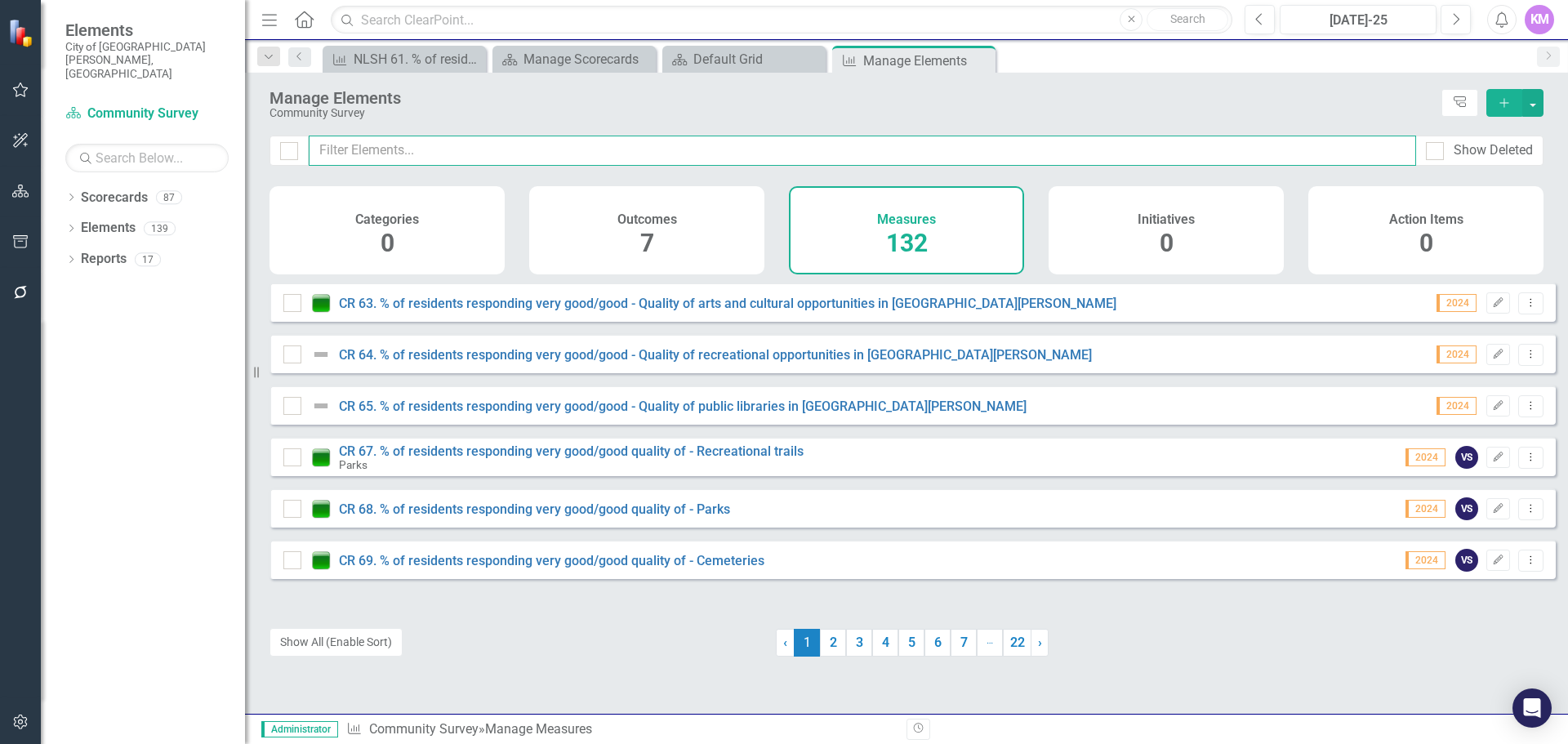
paste input "Ensuring all community members can access and participate in City programs and …"
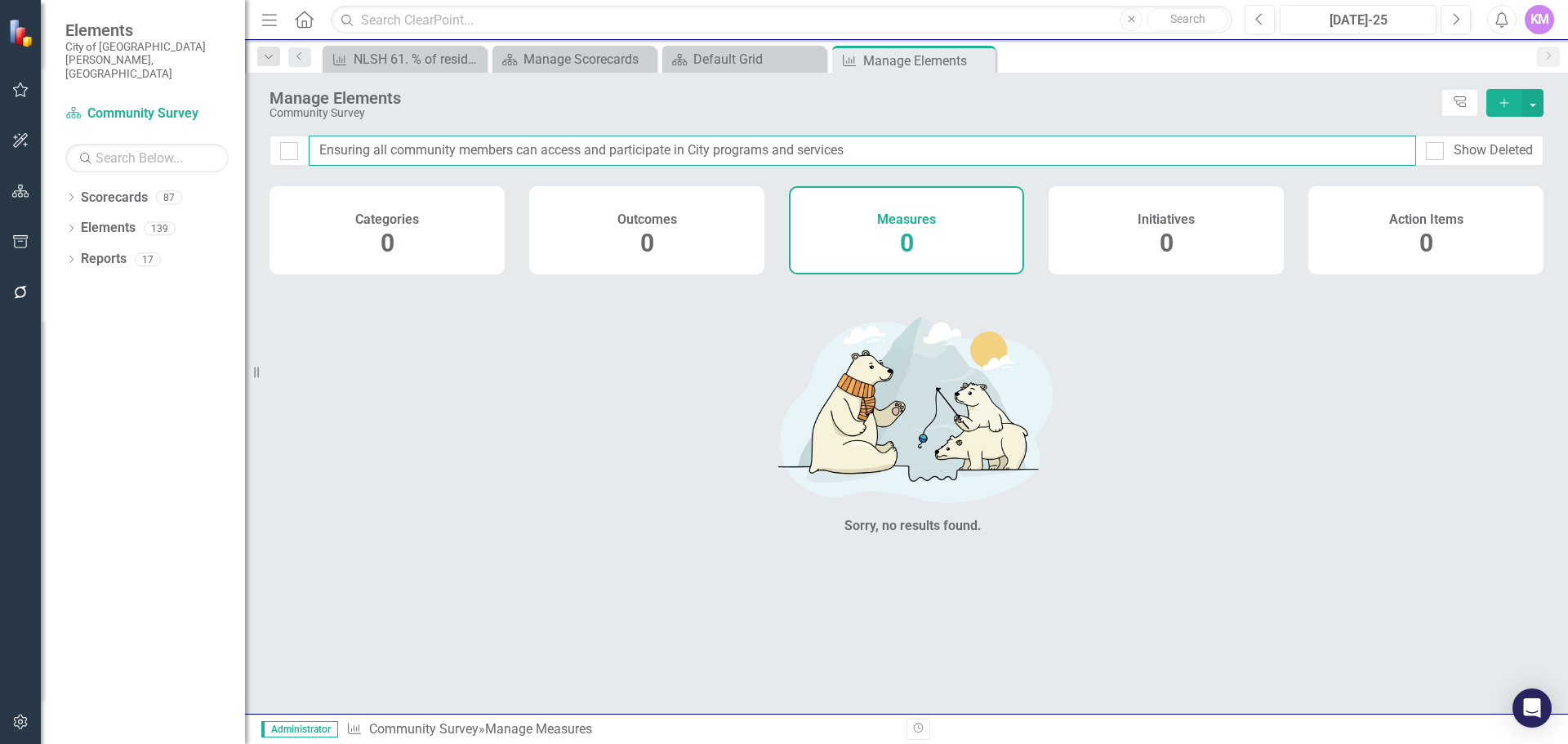
drag, startPoint x: 923, startPoint y: 151, endPoint x: 575, endPoint y: 173, distance: 348.7
click at [575, 173] on div "Ensuring all community members can access and participate in City programs and …" at bounding box center [906, 161] width 1323 height 51
click at [552, 154] on input "Ensuring all community members can access and participate in City programs and …" at bounding box center [862, 151] width 1107 height 30
drag, startPoint x: 541, startPoint y: 154, endPoint x: 292, endPoint y: 159, distance: 249.1
click at [292, 159] on div "Ensuring all community members can access and participate in City programs and …" at bounding box center [906, 151] width 1274 height 30
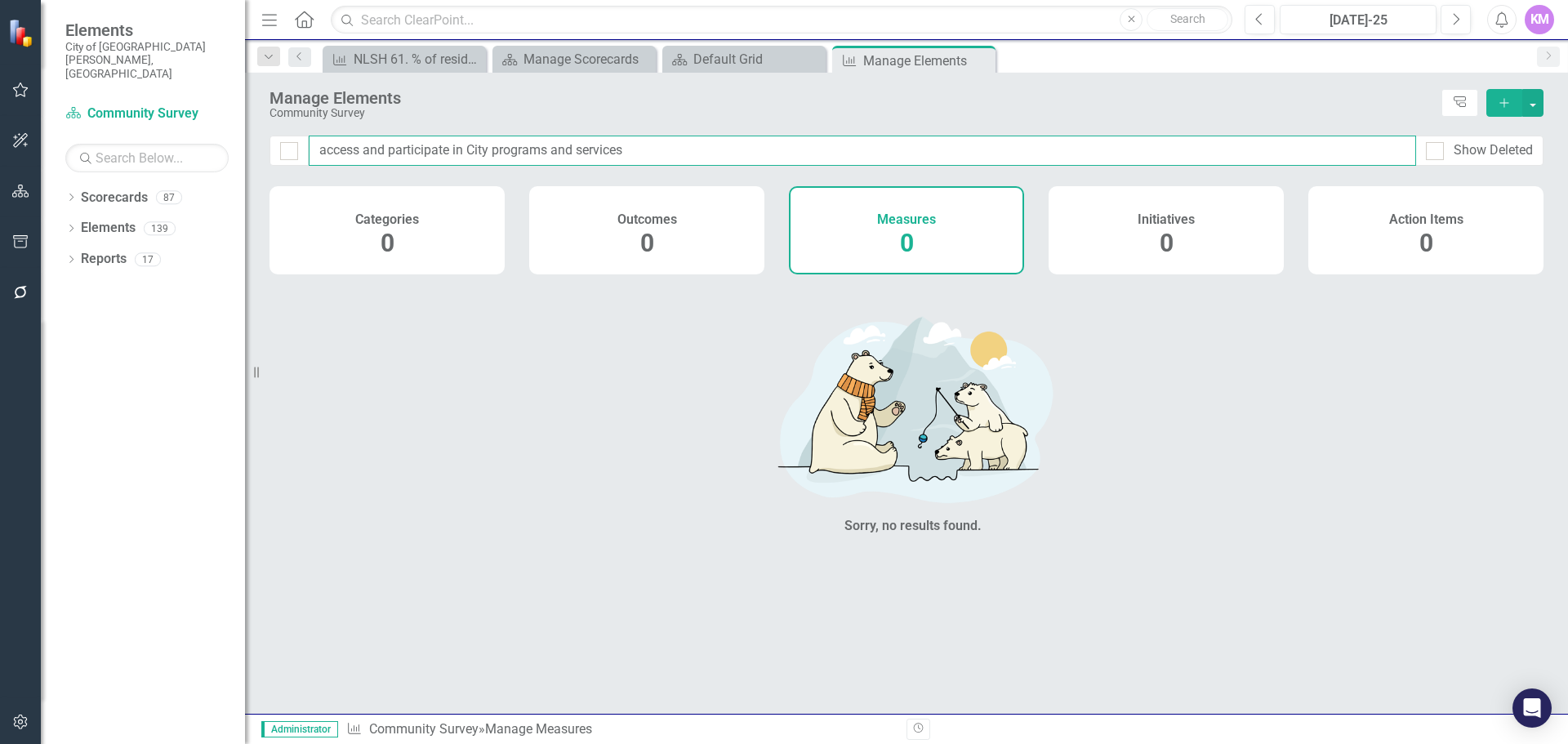
drag, startPoint x: 648, startPoint y: 157, endPoint x: 457, endPoint y: 157, distance: 191.0
click at [457, 157] on input "access and participate in City programs and services" at bounding box center [862, 151] width 1107 height 30
drag, startPoint x: 389, startPoint y: 150, endPoint x: 272, endPoint y: 157, distance: 117.2
click at [272, 157] on div "access and participate Show Deleted" at bounding box center [906, 151] width 1274 height 30
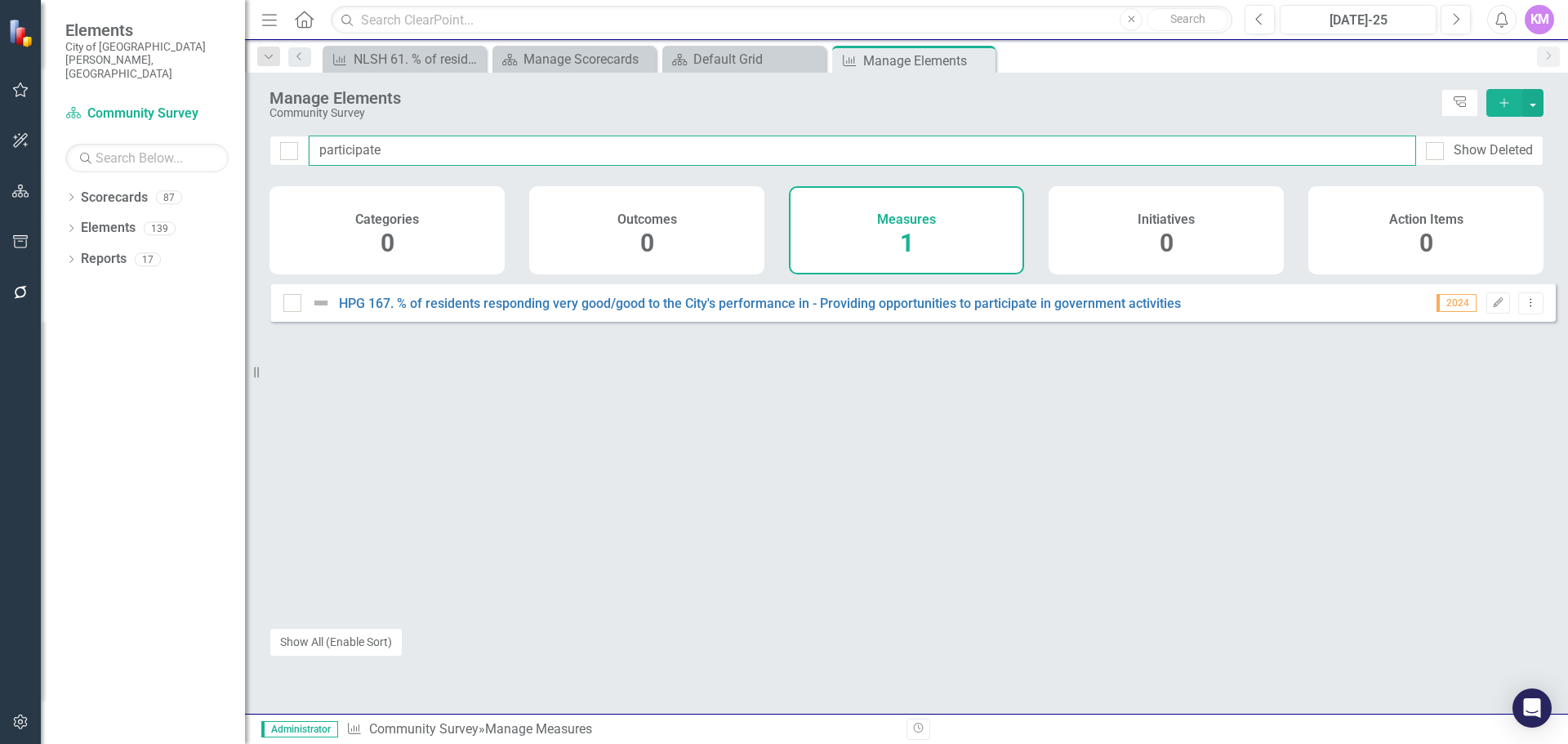
type input "participate"
click at [546, 142] on input "participate" at bounding box center [862, 151] width 1107 height 30
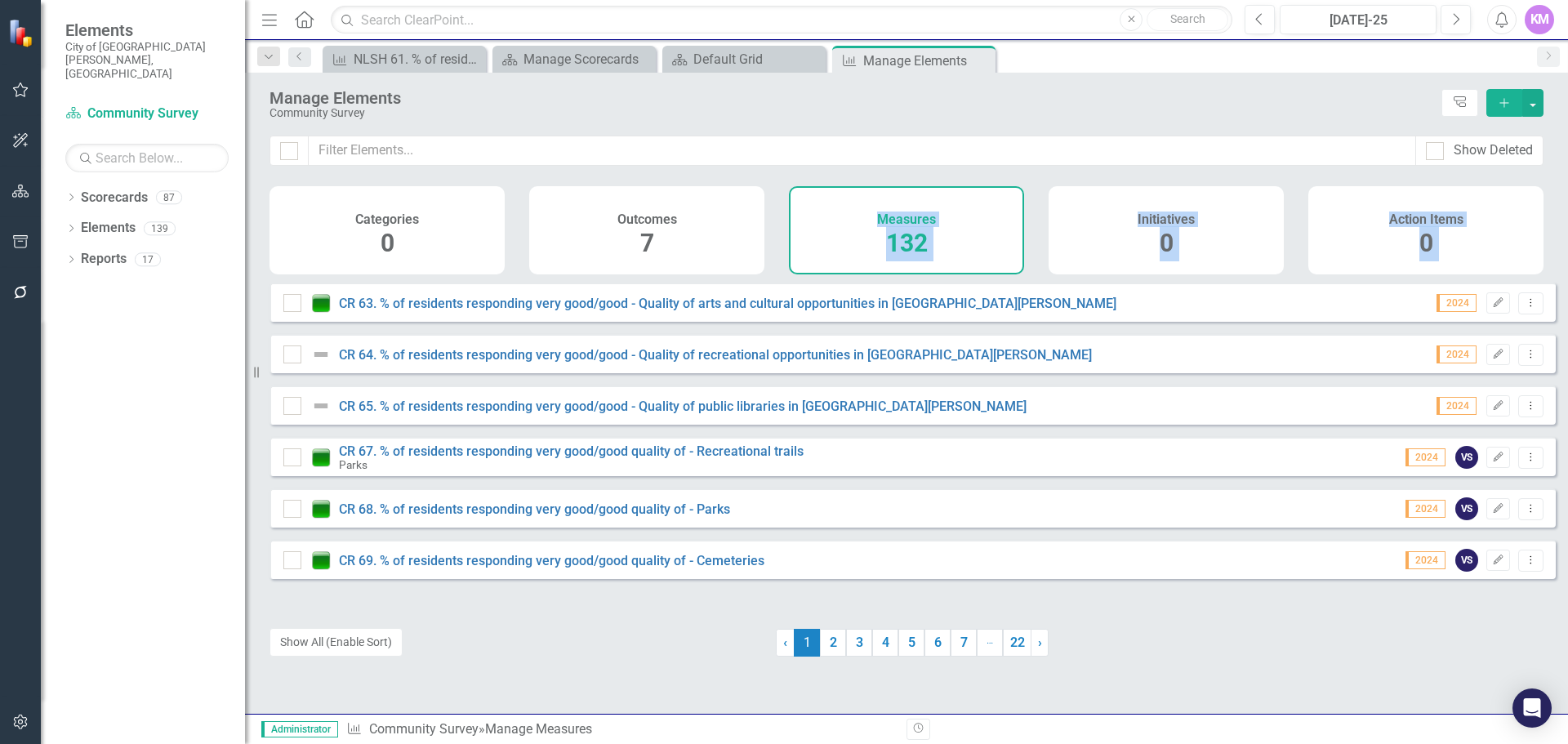
drag, startPoint x: 822, startPoint y: 202, endPoint x: 662, endPoint y: 588, distance: 417.8
click at [662, 588] on div "Show Deleted Categories 0 Outcomes 7 Measures 132 Initiatives 0 Action Items 0 …" at bounding box center [906, 425] width 1323 height 578
click at [686, 307] on div "CR 63. % of residents responding very good/good - Quality of arts and cultural …" at bounding box center [701, 303] width 837 height 20
click at [672, 311] on link "CR 63. % of residents responding very good/good - Quality of arts and cultural …" at bounding box center [728, 303] width 777 height 16
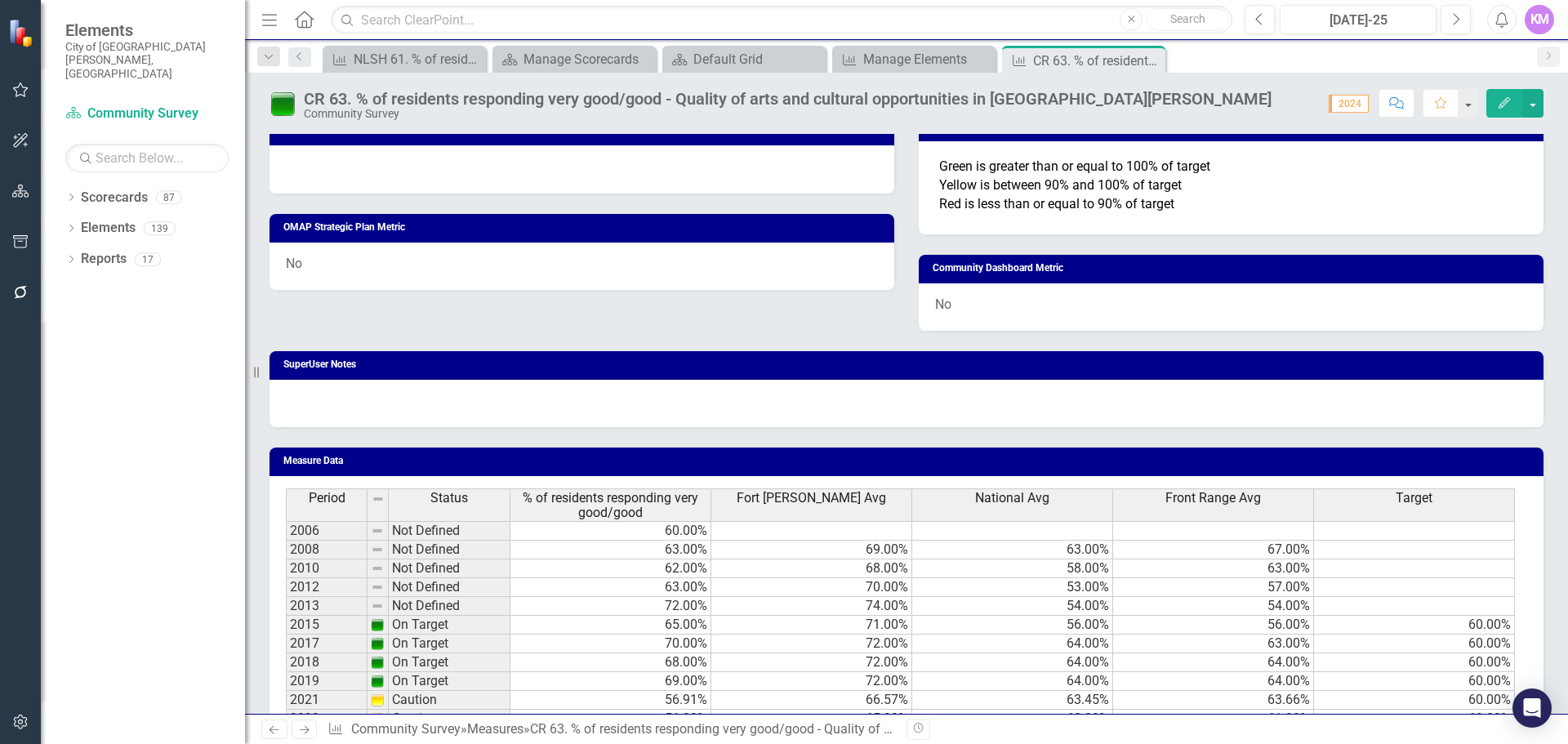
scroll to position [910, 0]
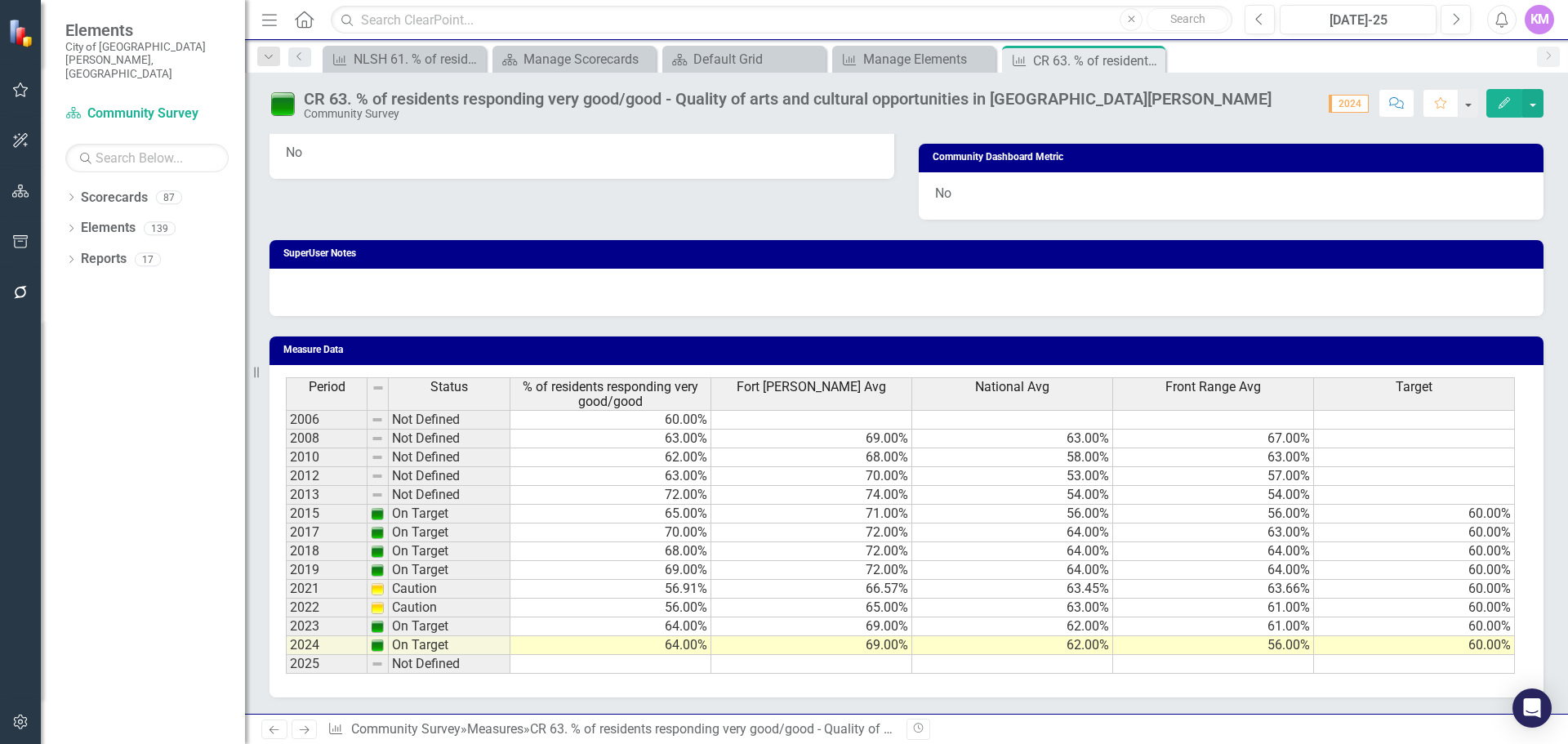
click at [680, 662] on td at bounding box center [611, 664] width 201 height 19
type textarea "65"
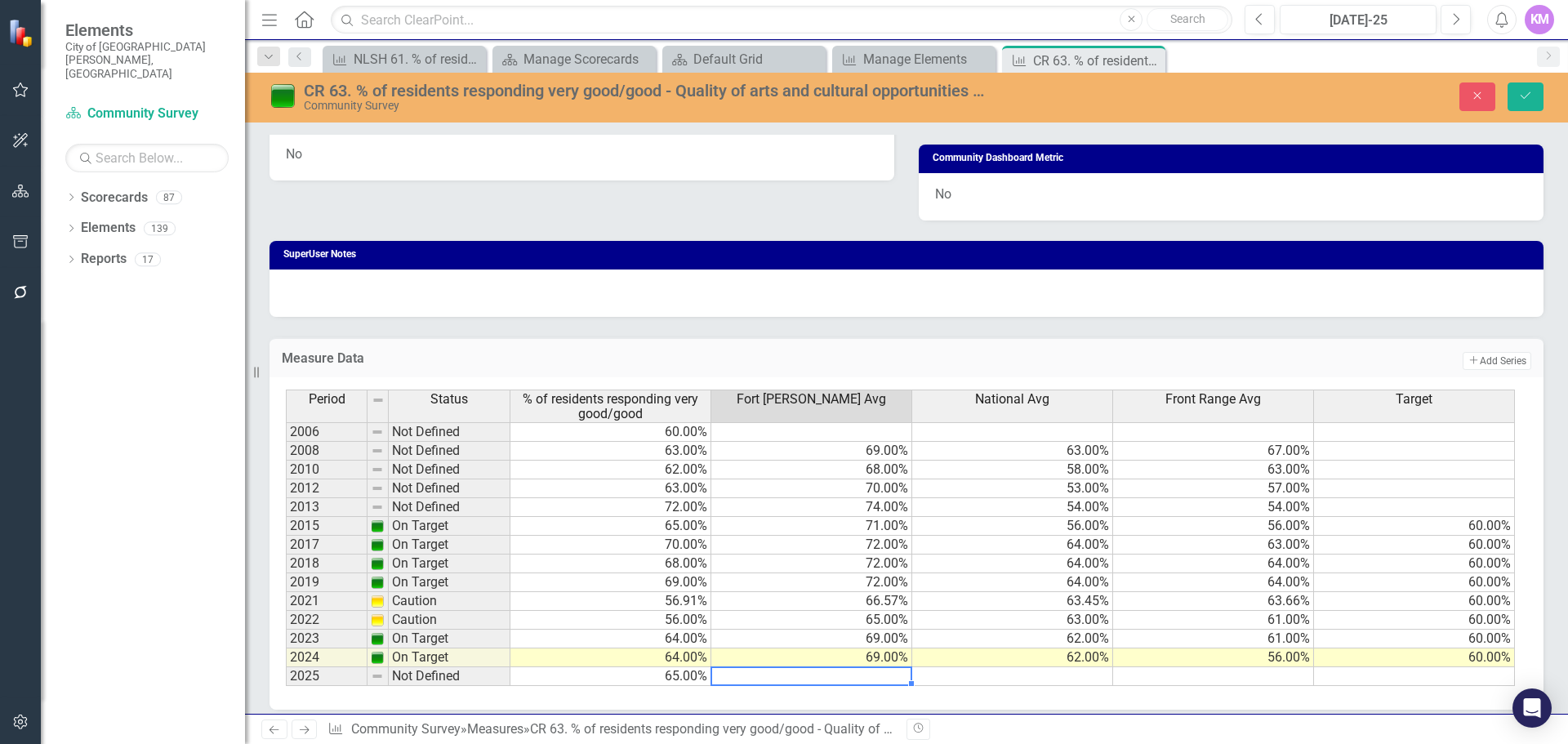
click at [993, 678] on td at bounding box center [1012, 677] width 201 height 19
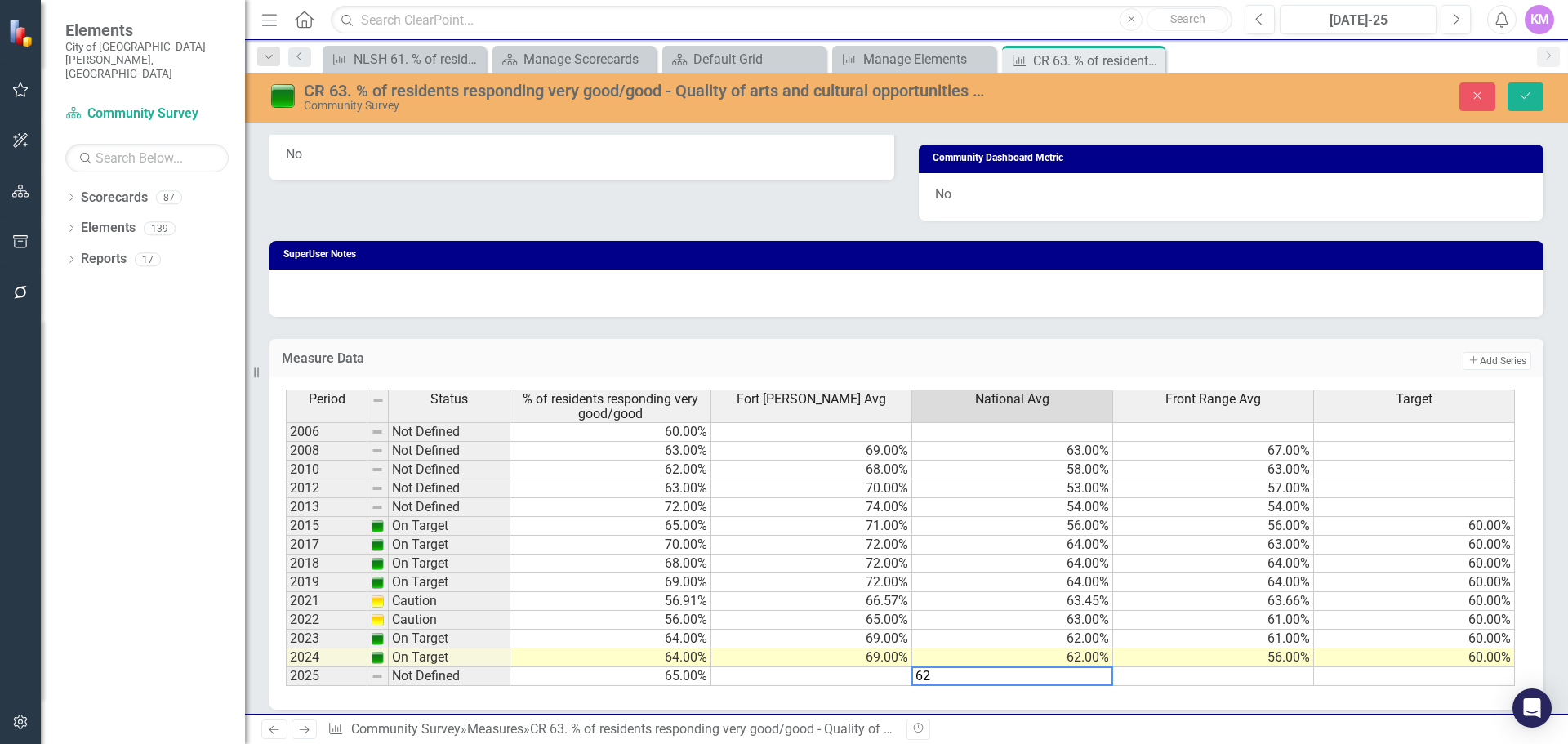
click at [1274, 55] on div "Measure NLSH 61. % of residents responding very good/good - [GEOGRAPHIC_DATA][P…" at bounding box center [924, 59] width 1209 height 26
click at [839, 681] on td at bounding box center [812, 677] width 201 height 19
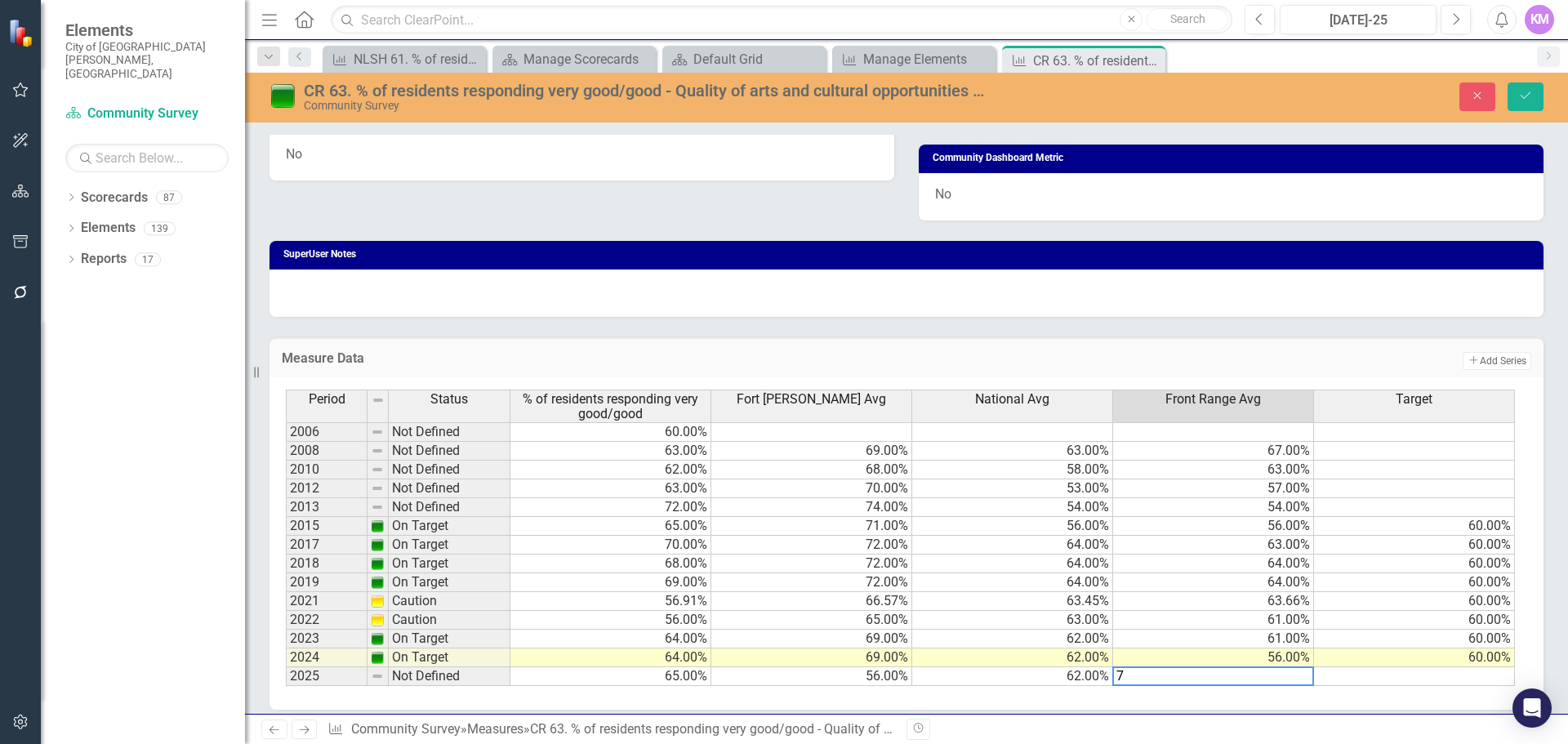
type textarea "71"
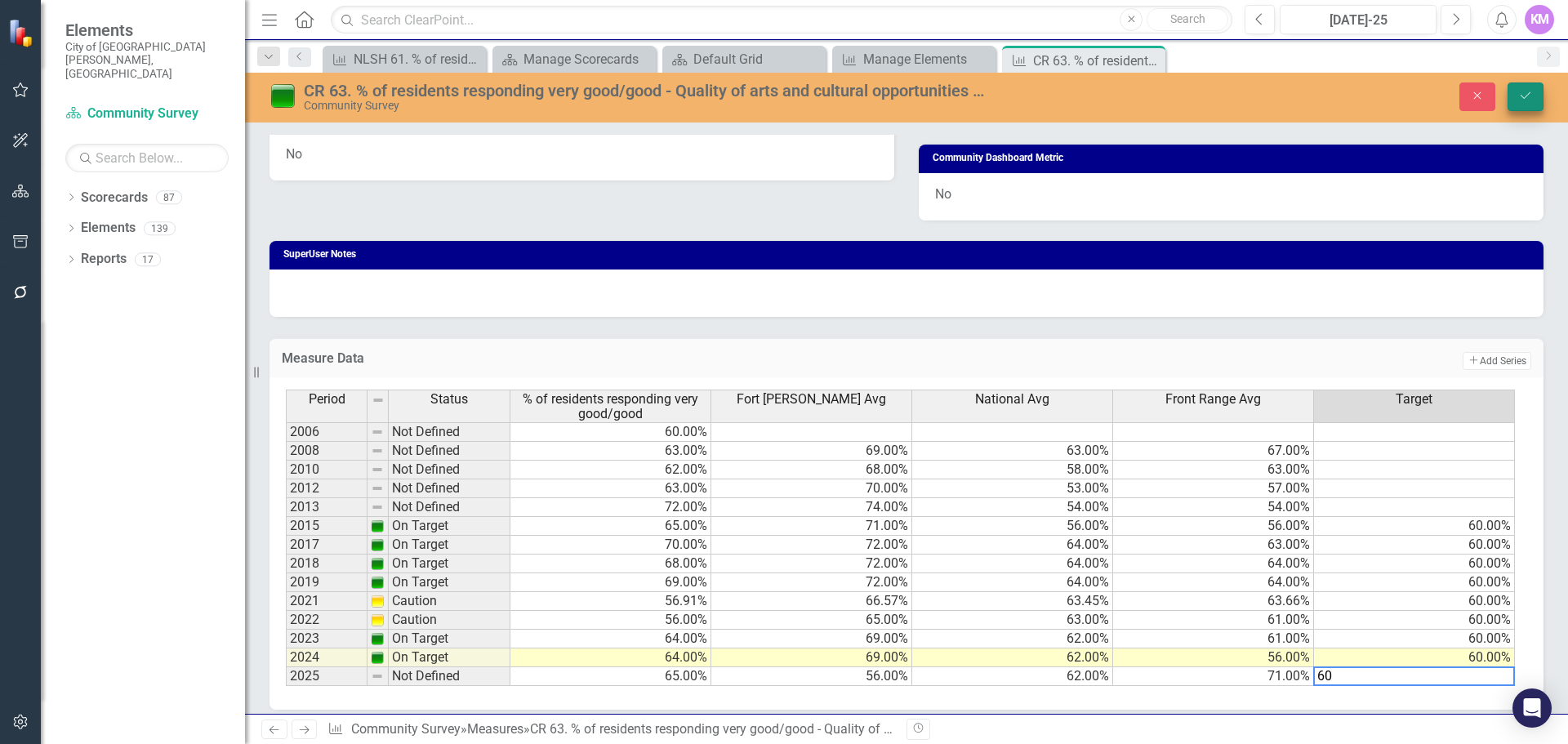
type textarea "60"
click at [1520, 100] on icon "Save" at bounding box center [1525, 95] width 15 height 12
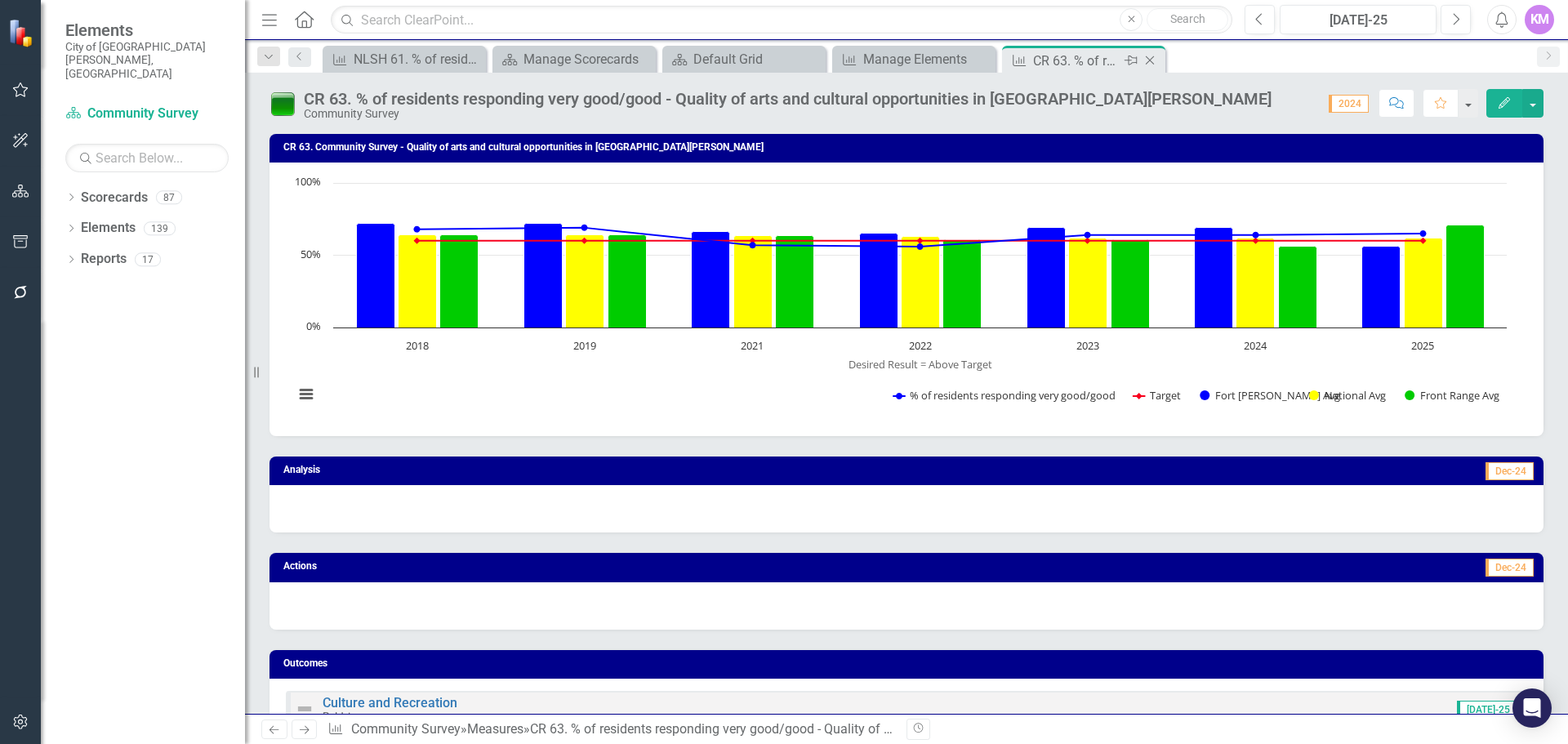
click at [1153, 65] on icon "Close" at bounding box center [1150, 60] width 16 height 13
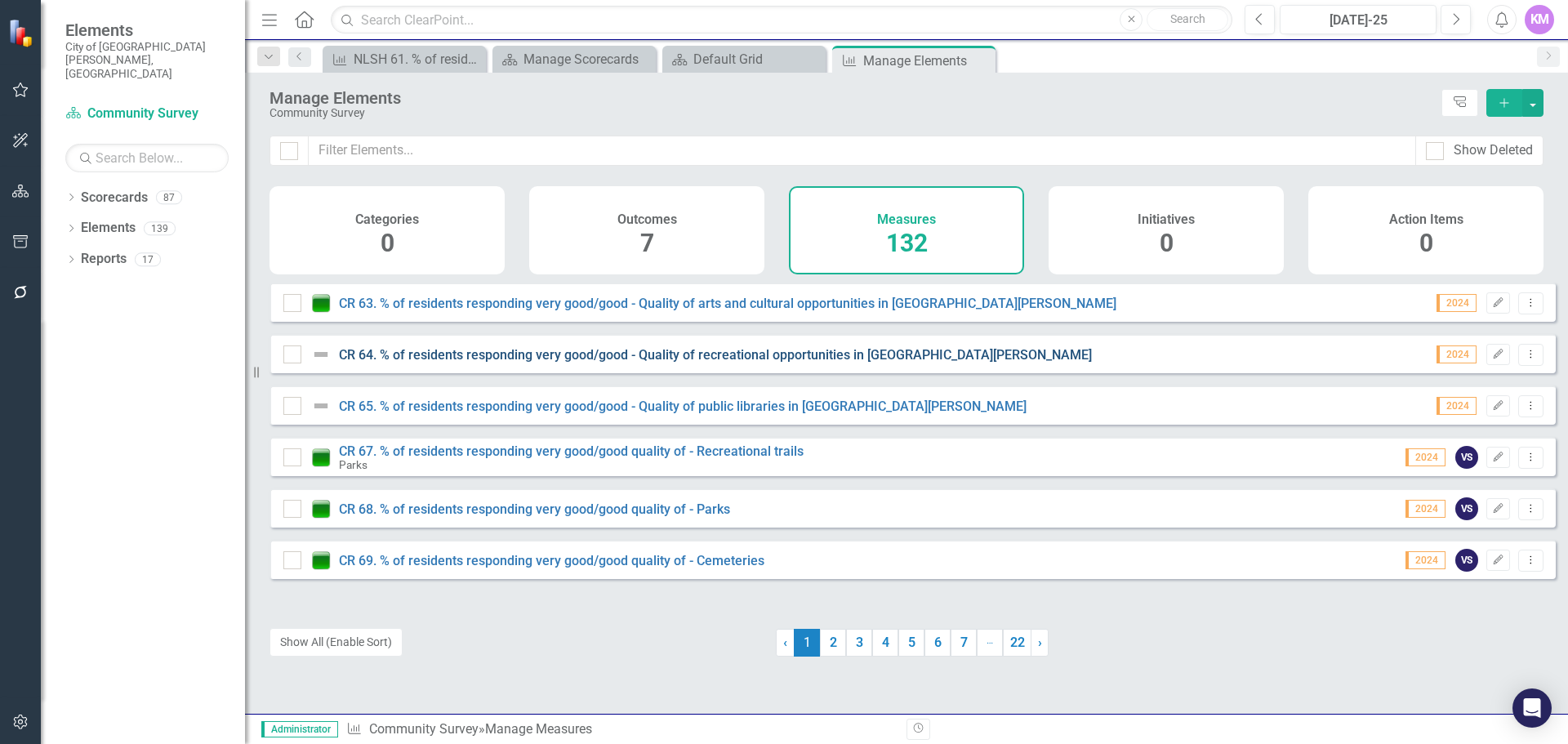
click at [421, 362] on link "CR 64. % of residents responding very good/good - Quality of recreational oppor…" at bounding box center [715, 355] width 753 height 16
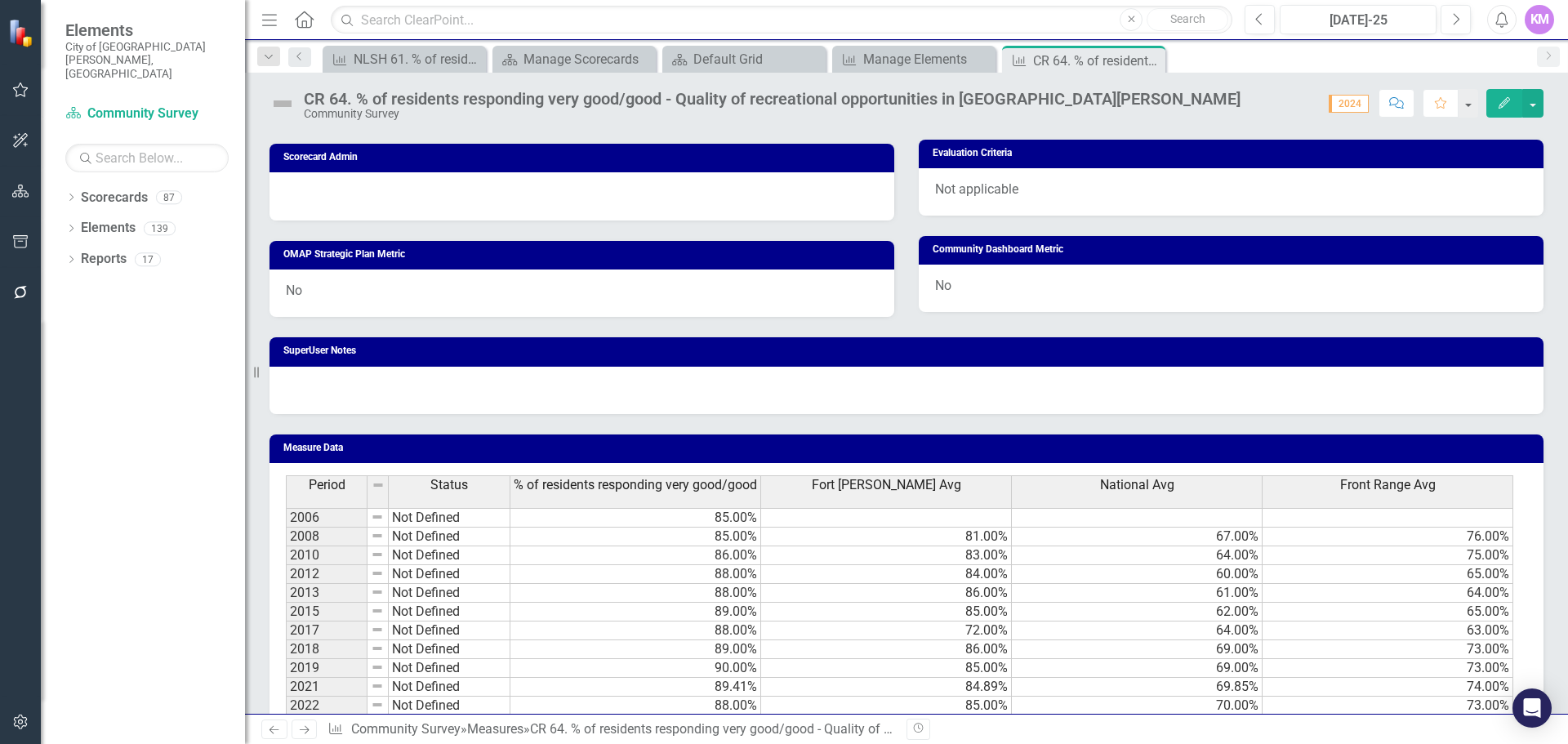
scroll to position [871, 0]
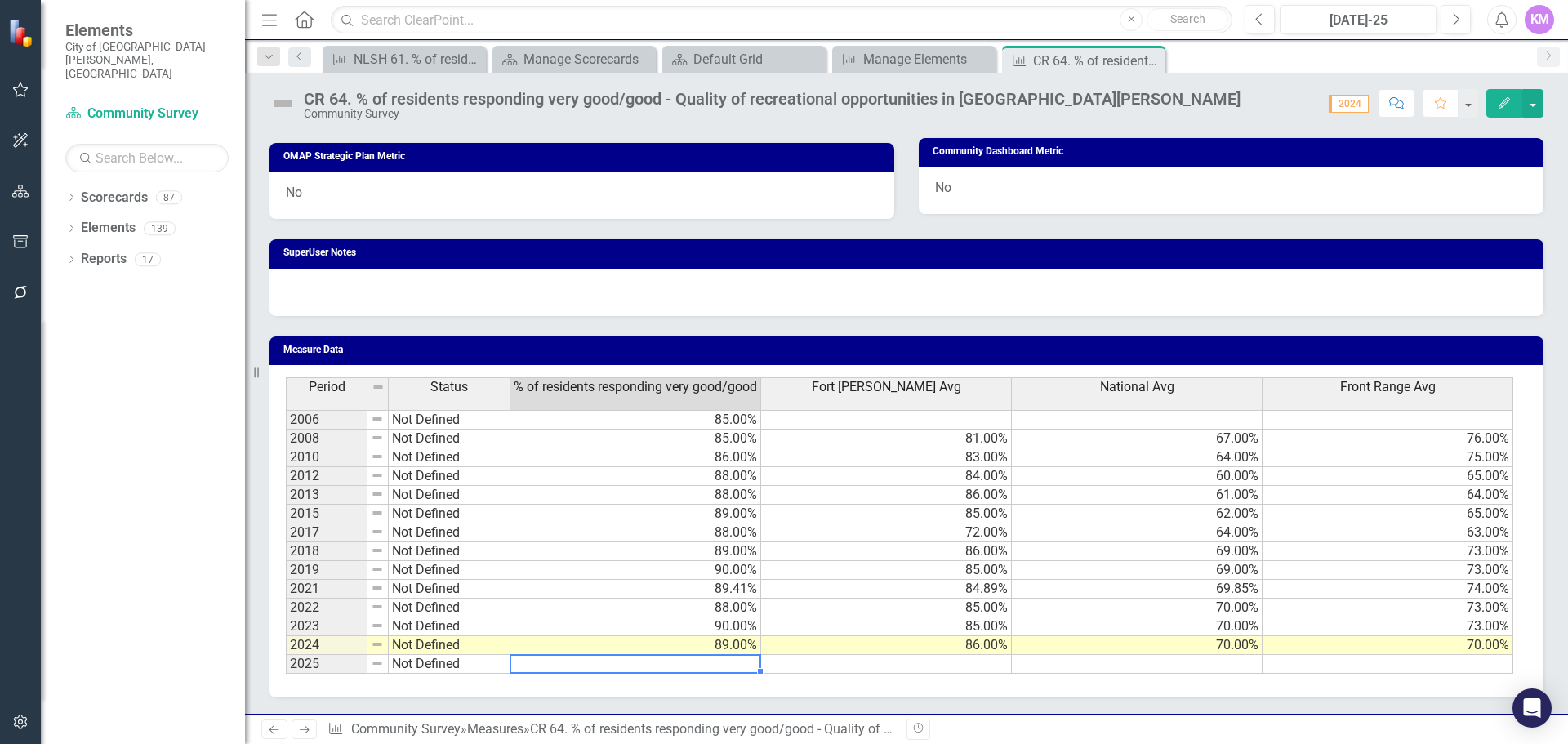
click at [711, 666] on td at bounding box center [635, 664] width 251 height 19
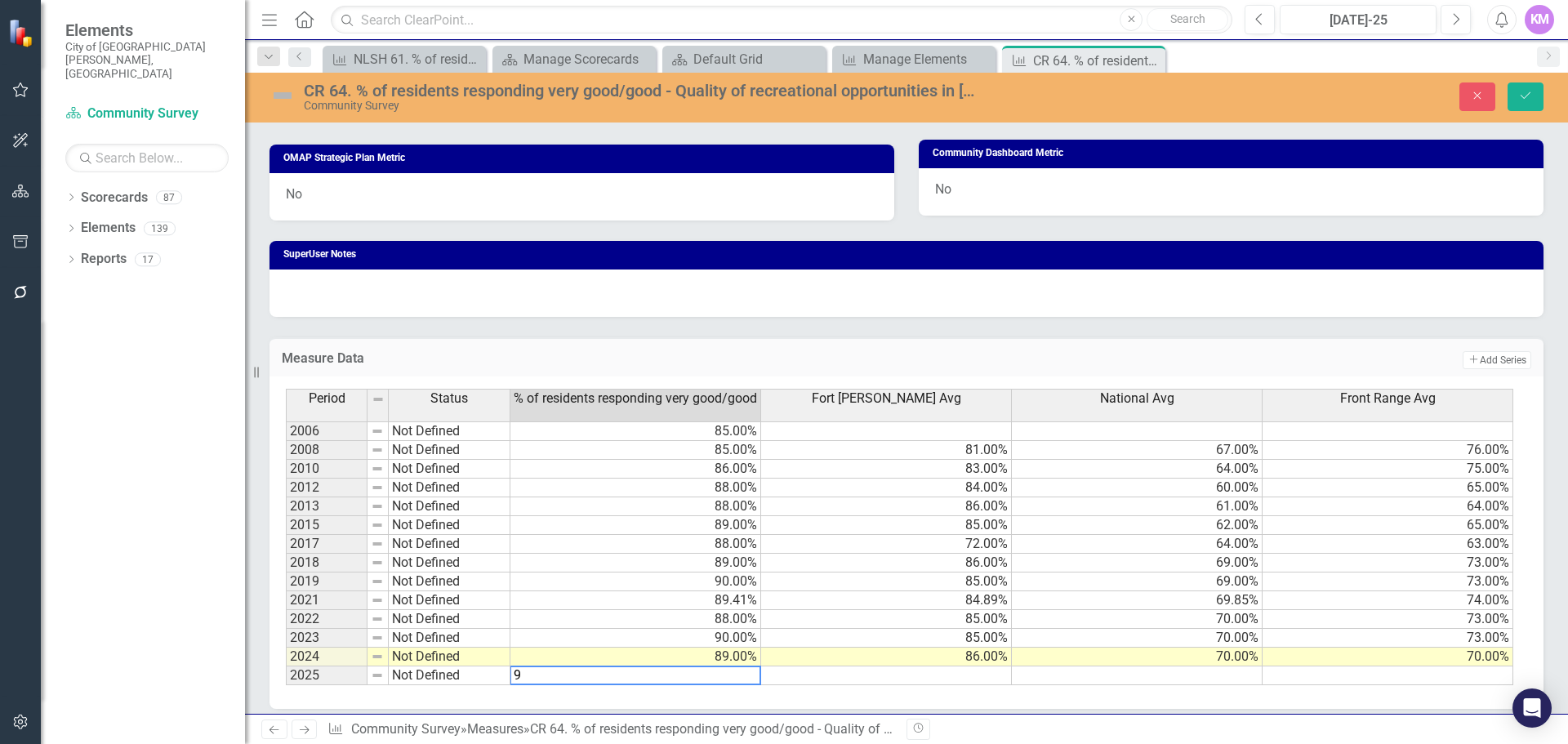
type textarea "92"
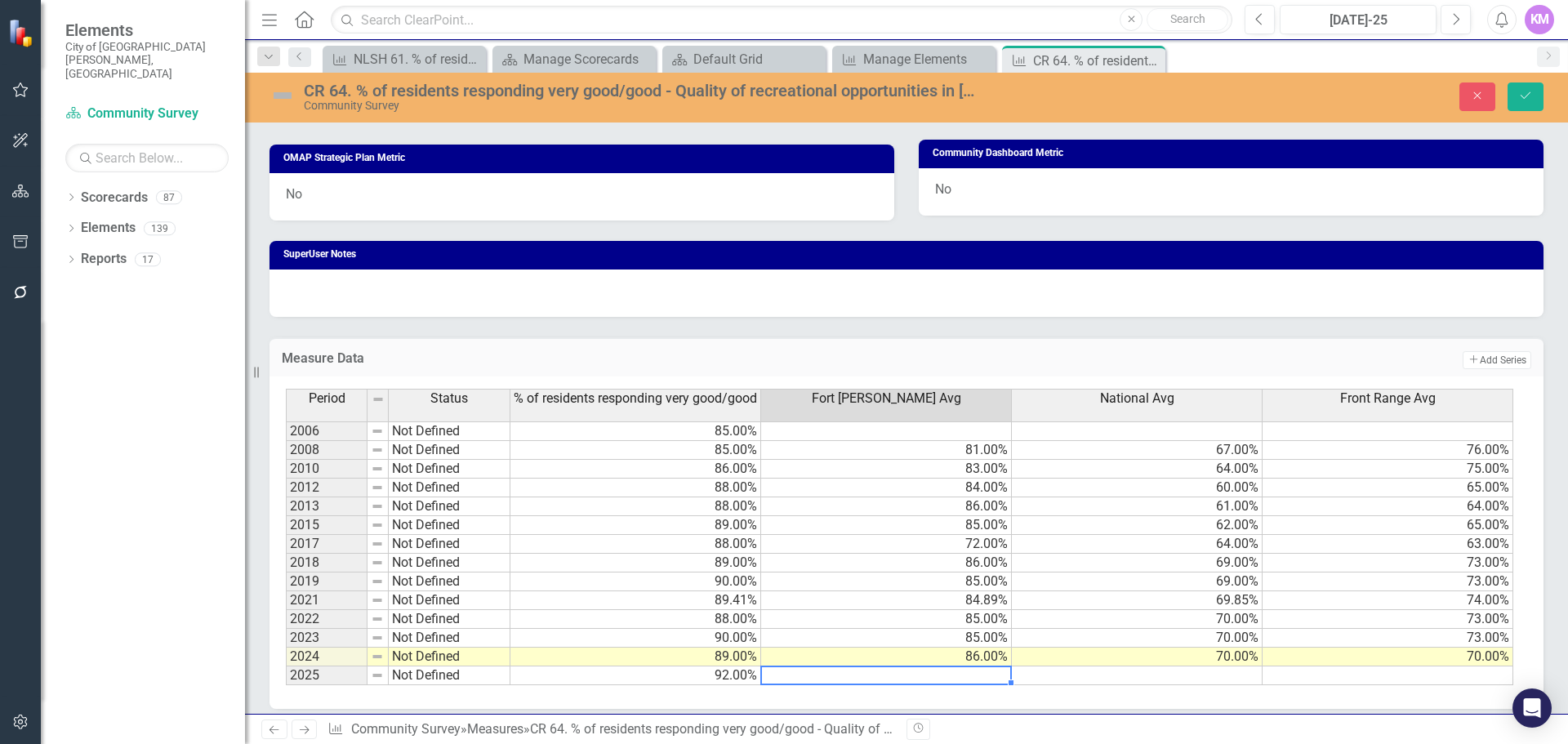
click at [1138, 681] on td at bounding box center [1137, 676] width 251 height 19
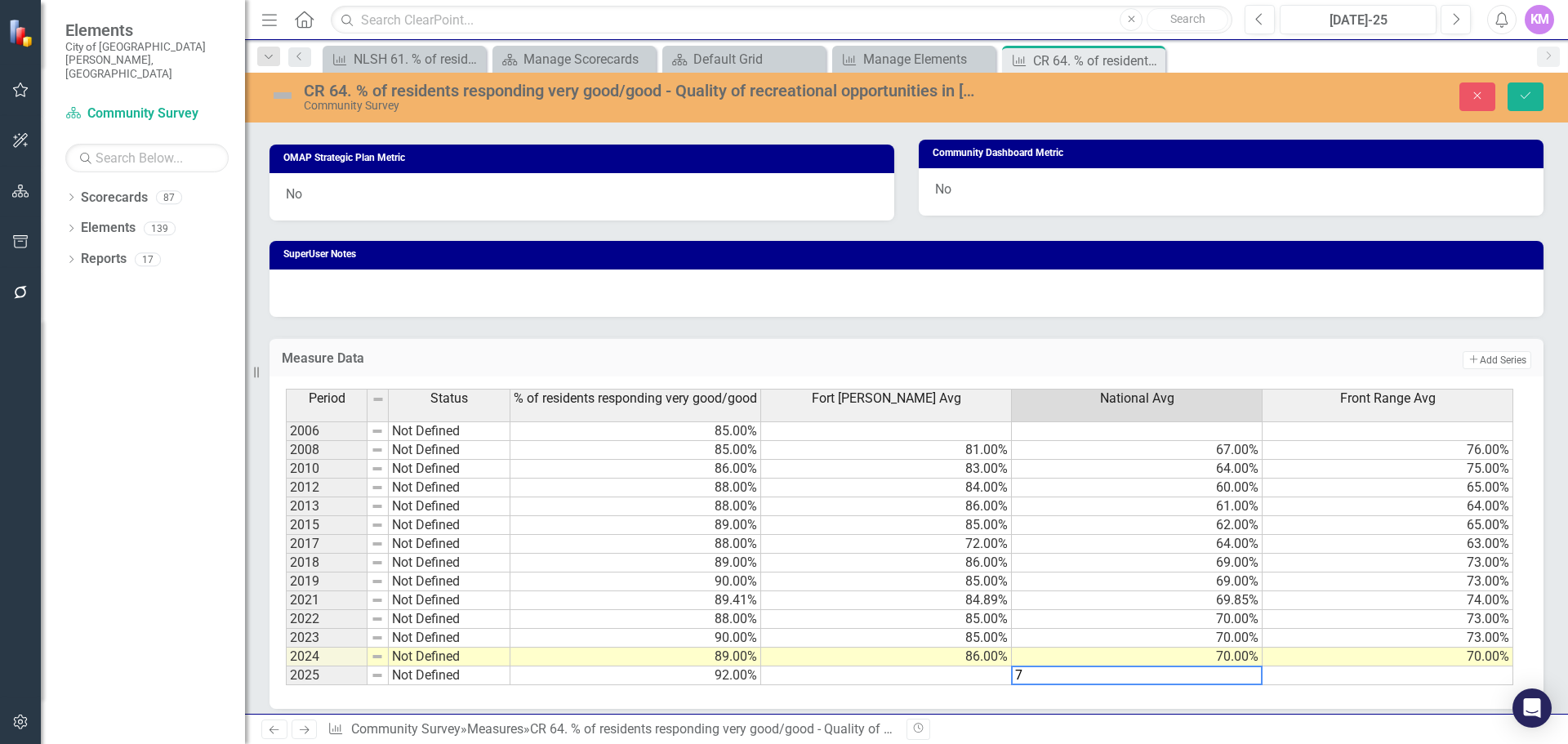
type textarea "70"
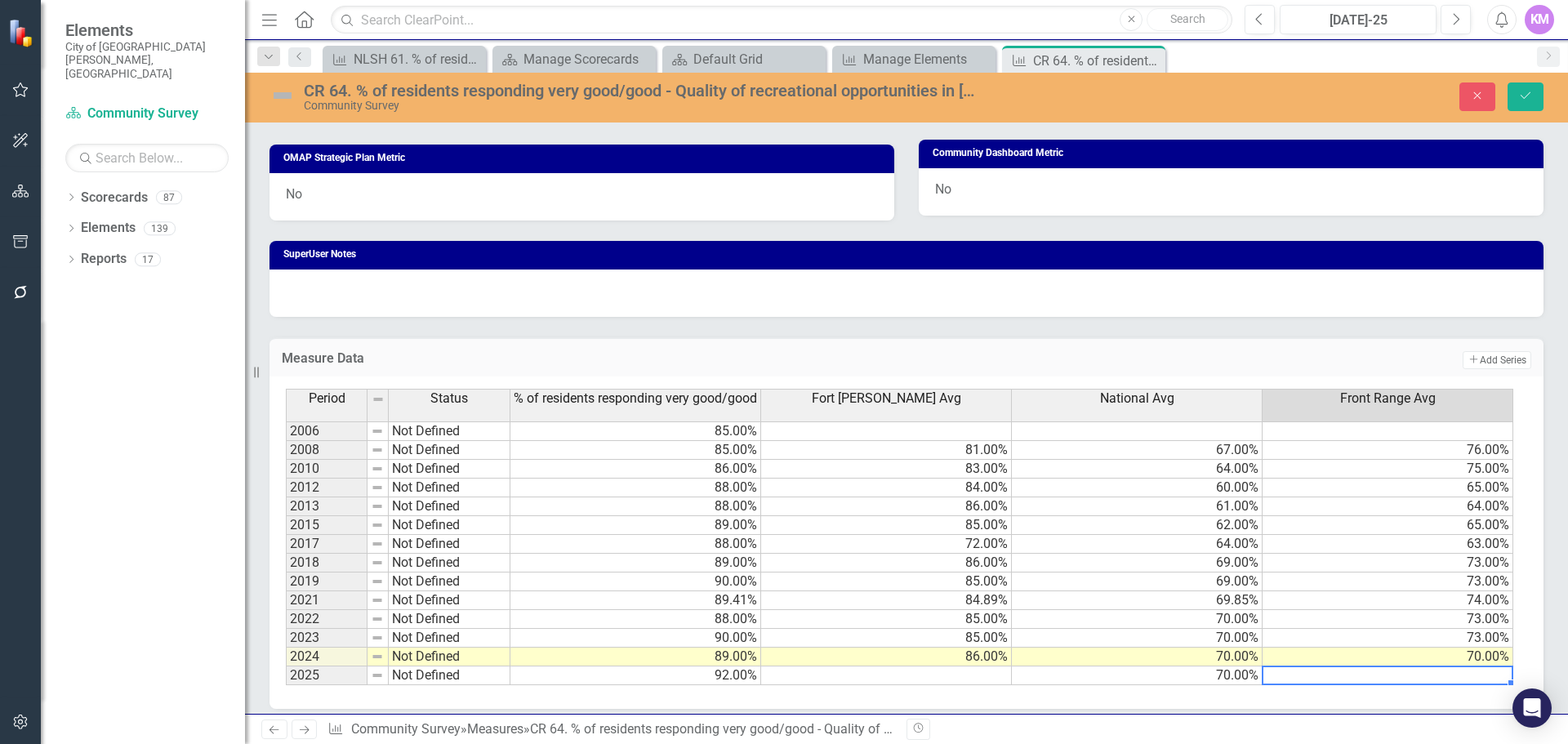
click at [962, 675] on td at bounding box center [886, 676] width 251 height 19
type textarea "88"
click at [1518, 95] on icon "Save" at bounding box center [1525, 95] width 15 height 12
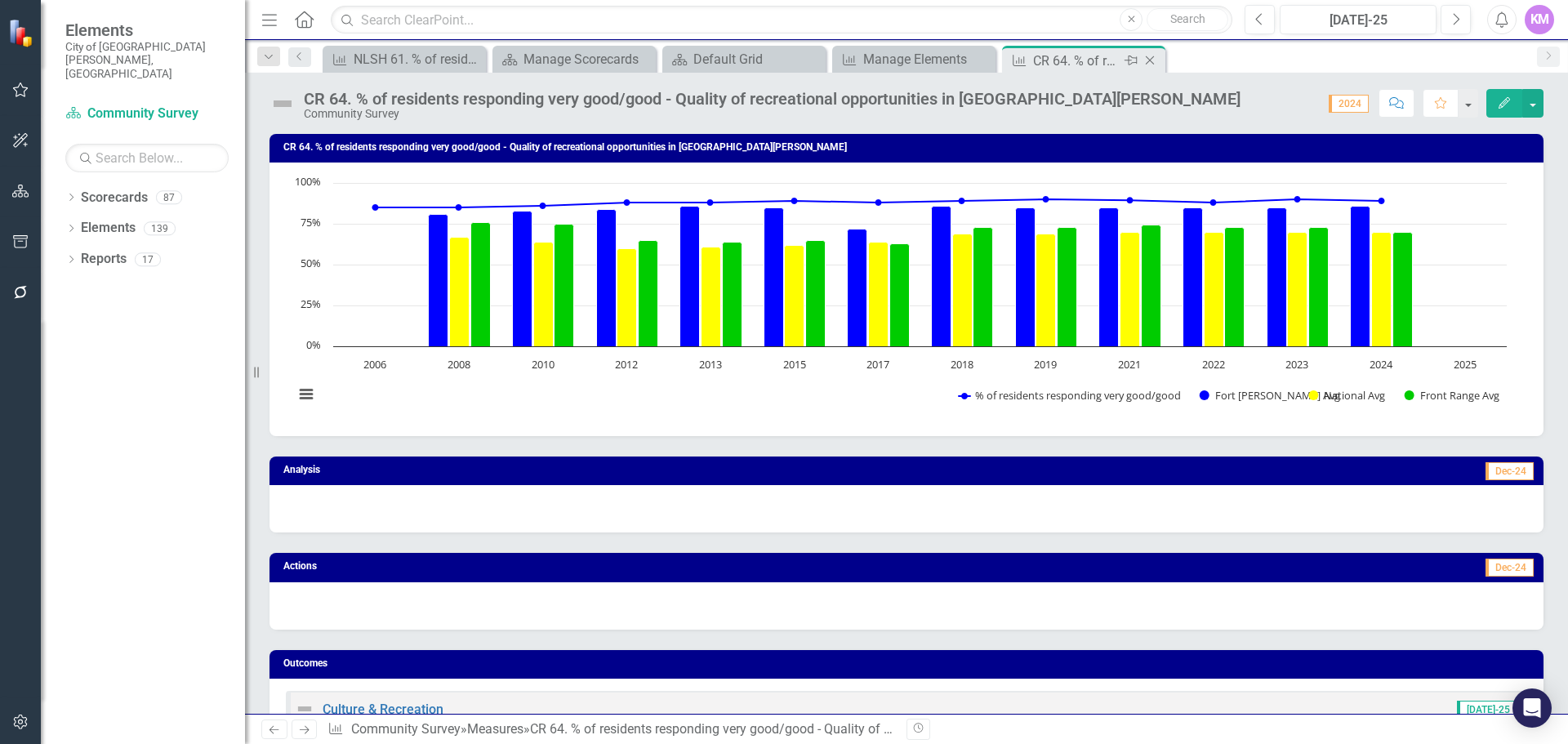
click at [1147, 59] on icon "Close" at bounding box center [1150, 60] width 16 height 13
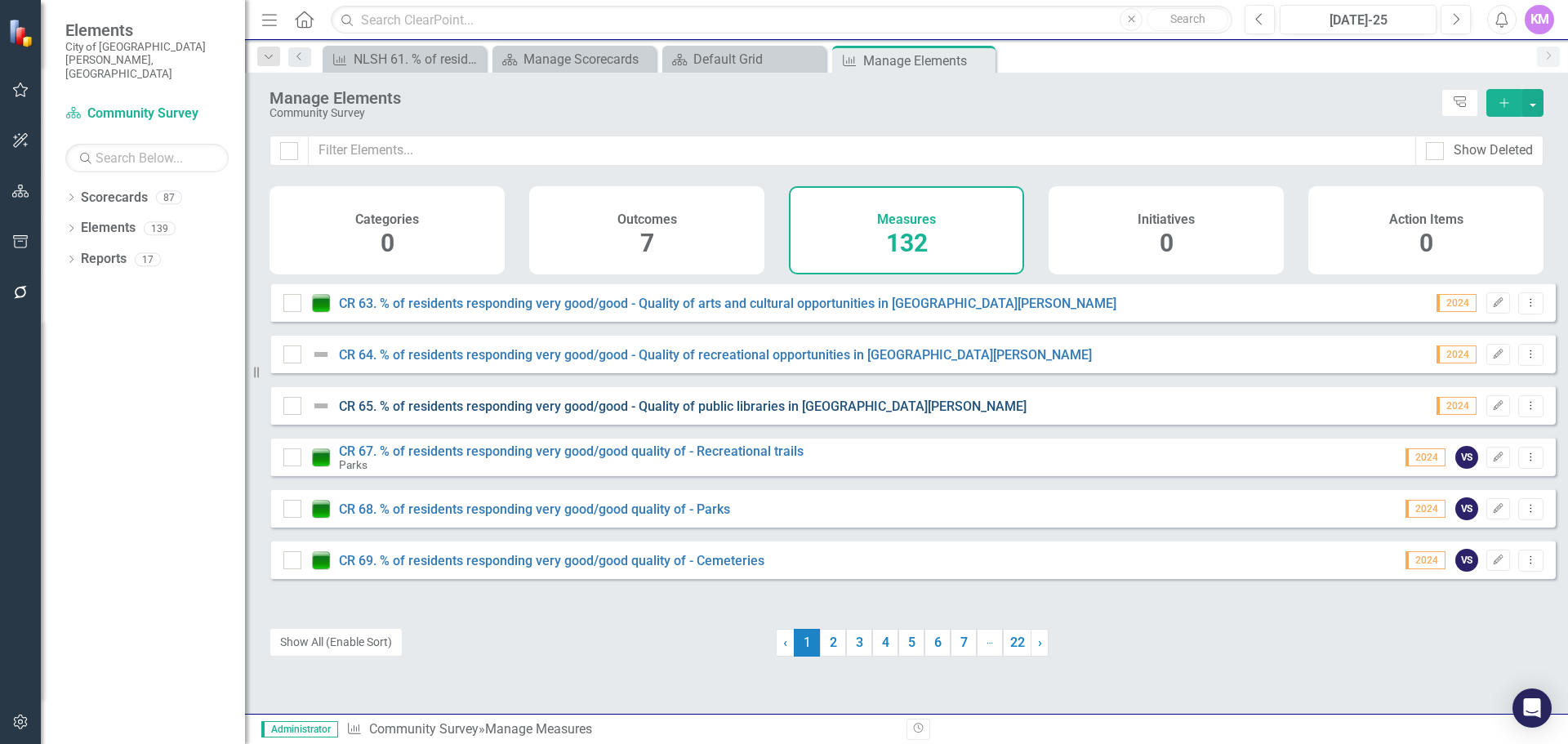
click at [512, 414] on link "CR 65. % of residents responding very good/good - Quality of public libraries i…" at bounding box center [682, 406] width 687 height 16
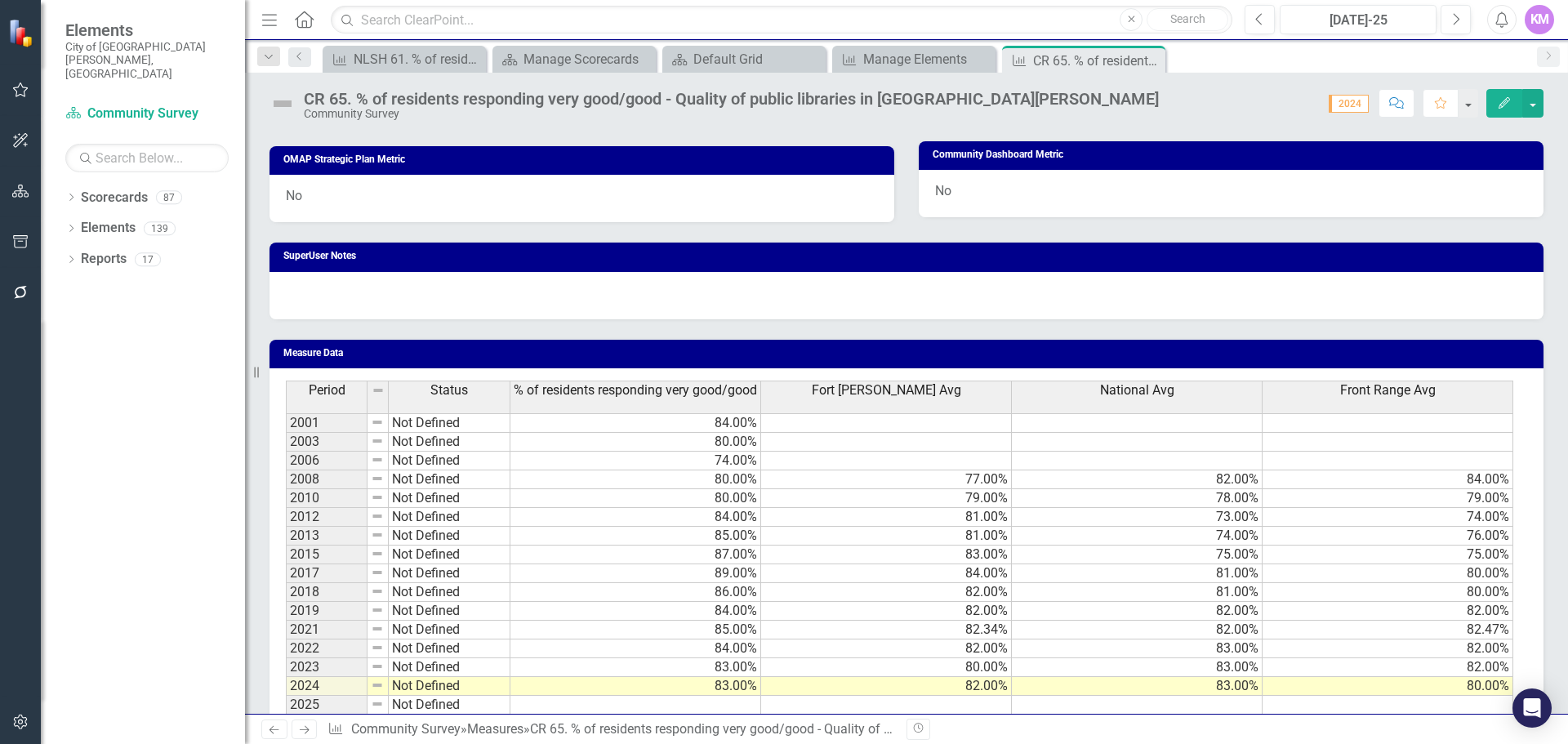
scroll to position [908, 0]
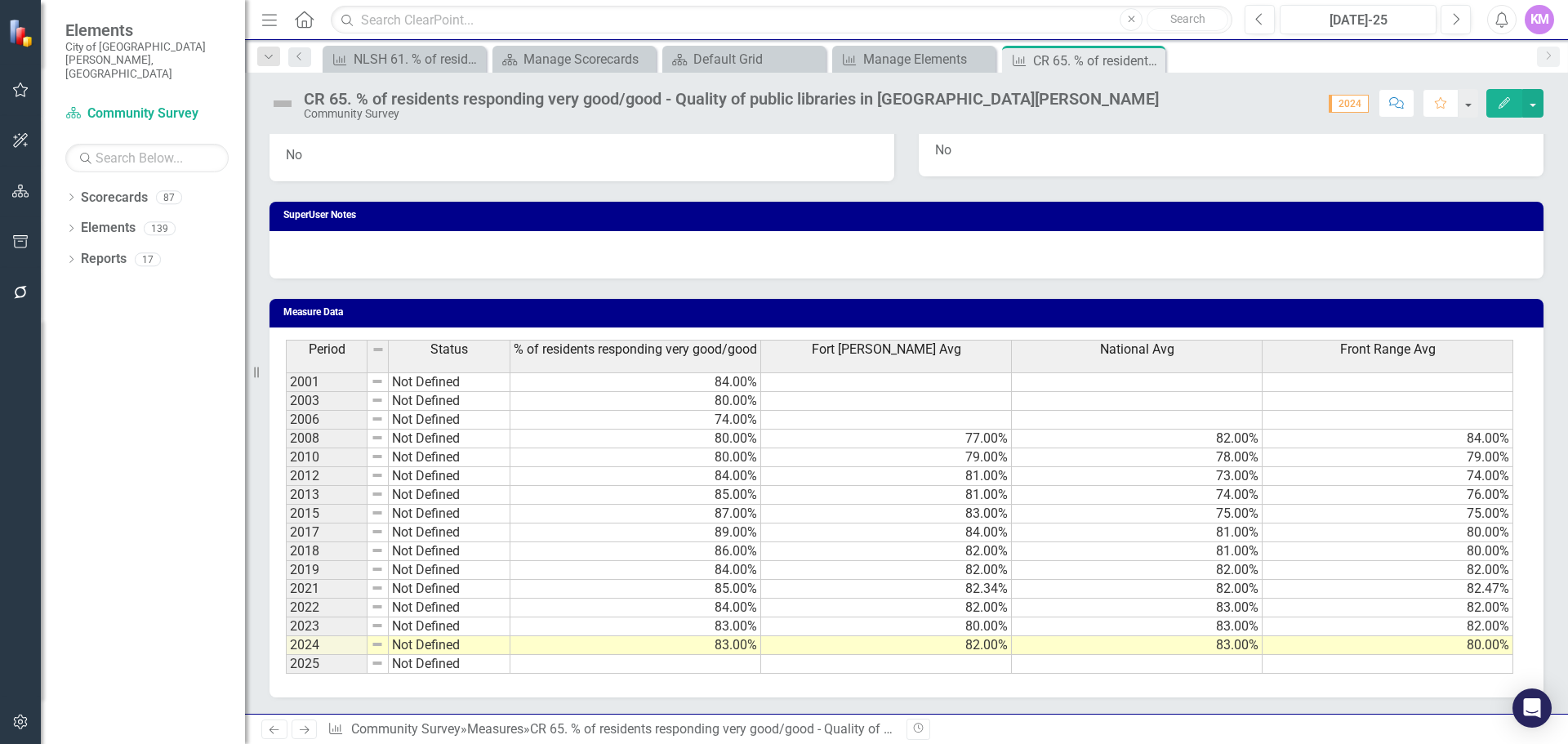
click at [713, 669] on td at bounding box center [635, 664] width 251 height 19
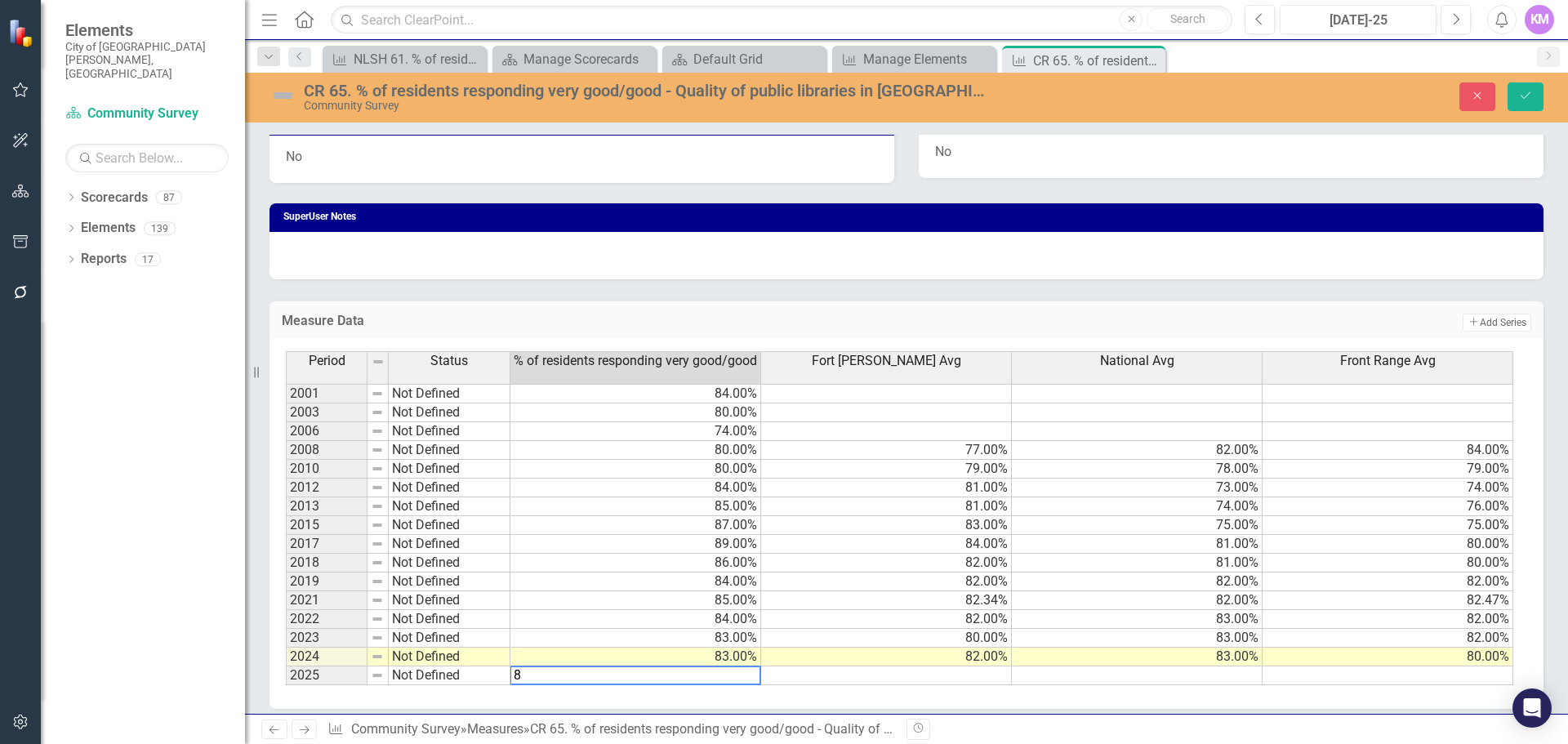
type textarea "85"
